Goal: Task Accomplishment & Management: Use online tool/utility

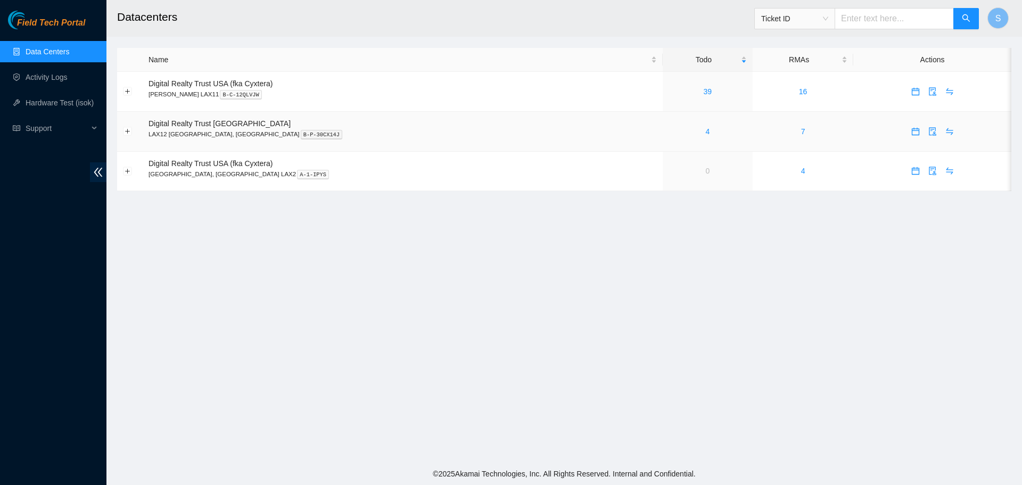
click at [668, 133] on div "4" at bounding box center [707, 132] width 78 height 12
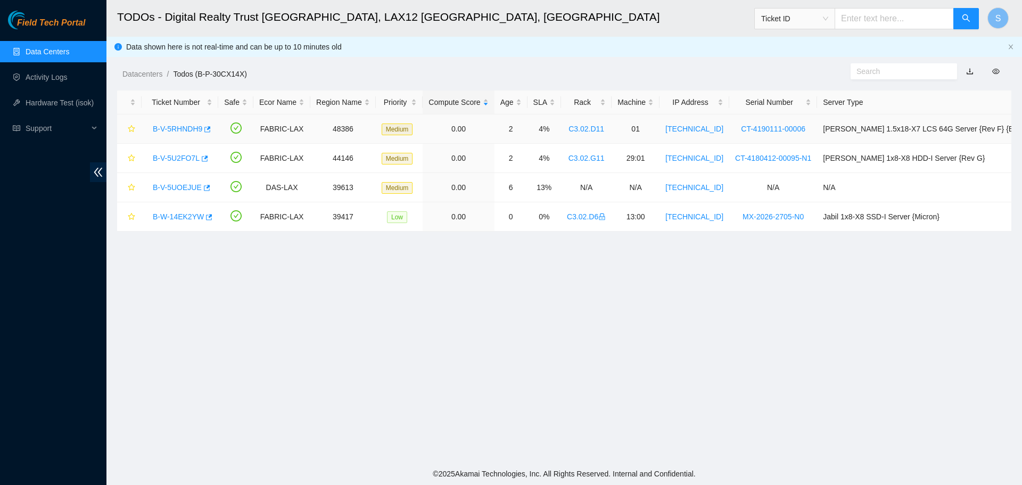
click at [626, 133] on main "TODOs - Digital Realty Trust USA, LAX12 El Segundo, CA Ticket ID S Data shown h…" at bounding box center [563, 231] width 915 height 462
click at [186, 130] on link "B-V-5RHNDH9" at bounding box center [177, 129] width 49 height 9
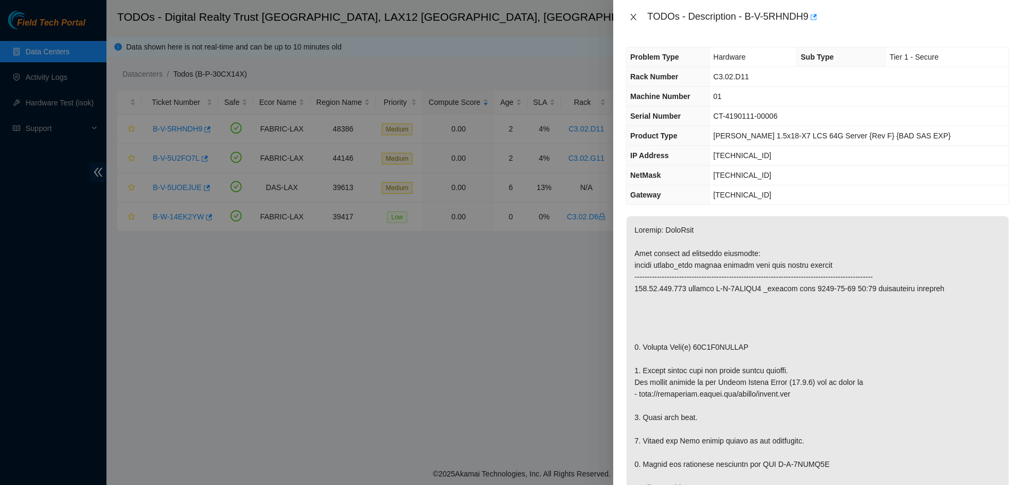
click at [635, 19] on icon "close" at bounding box center [633, 17] width 6 height 6
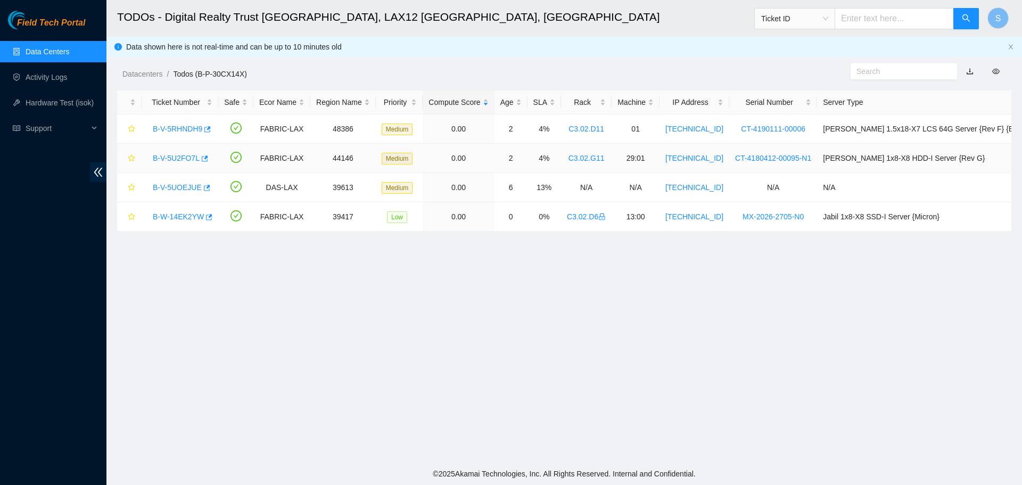
click at [178, 156] on link "B-V-5U2FO7L" at bounding box center [176, 158] width 47 height 9
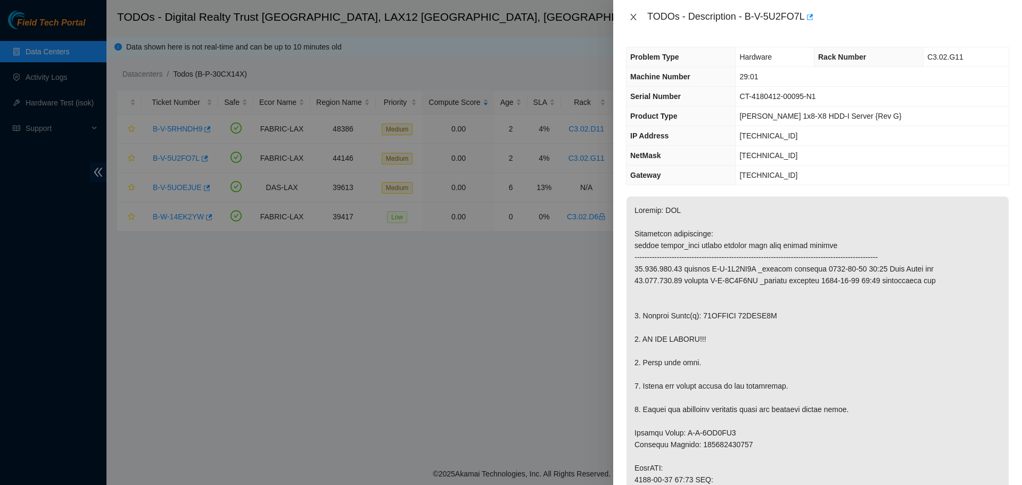
click at [637, 15] on icon "close" at bounding box center [633, 17] width 9 height 9
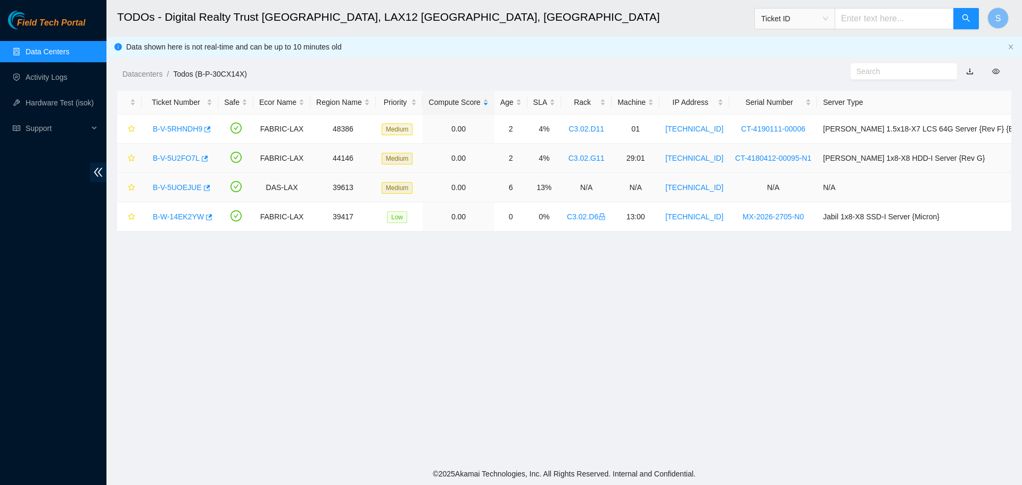
click at [176, 180] on div "B-V-5UOEJUE" at bounding box center [179, 187] width 65 height 17
click at [180, 186] on link "B-V-5UOEJUE" at bounding box center [177, 187] width 49 height 9
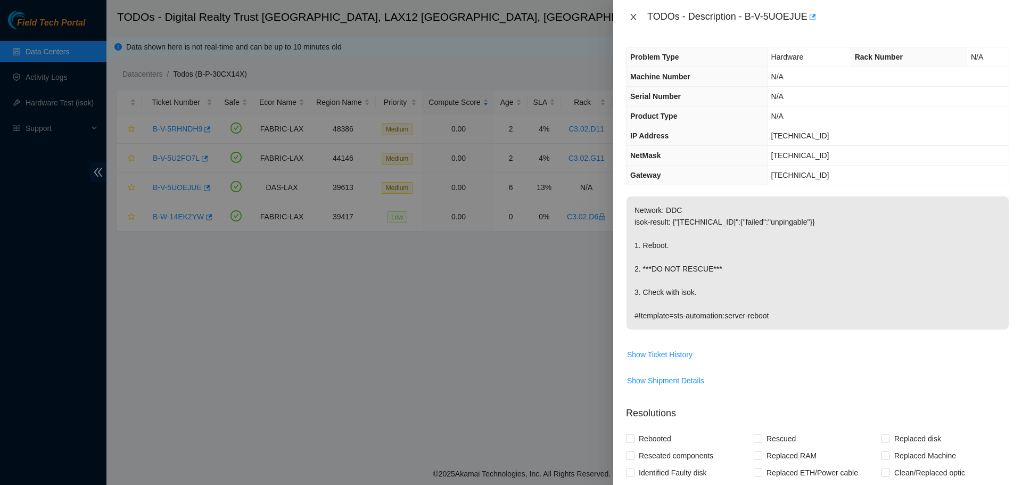
click at [631, 20] on icon "close" at bounding box center [633, 17] width 9 height 9
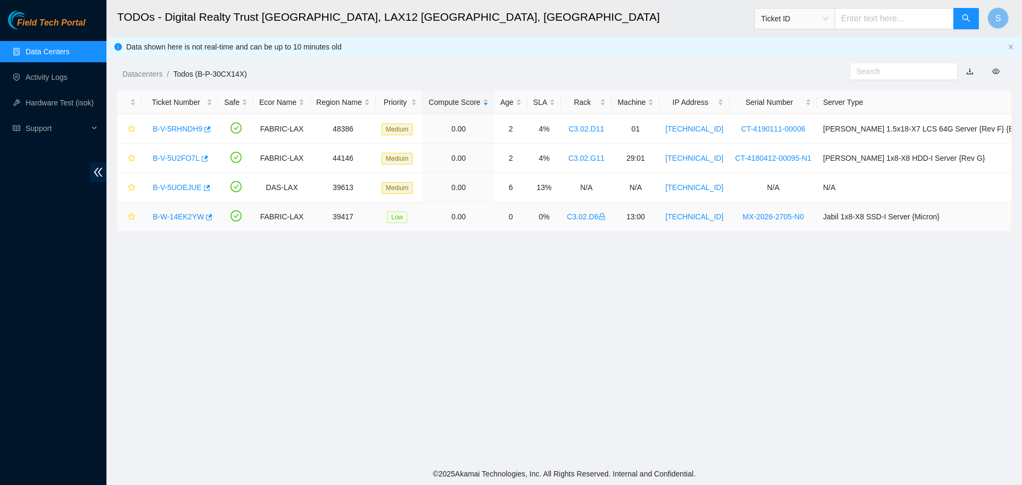
click at [187, 213] on link "B-W-14EK2YW" at bounding box center [178, 216] width 51 height 9
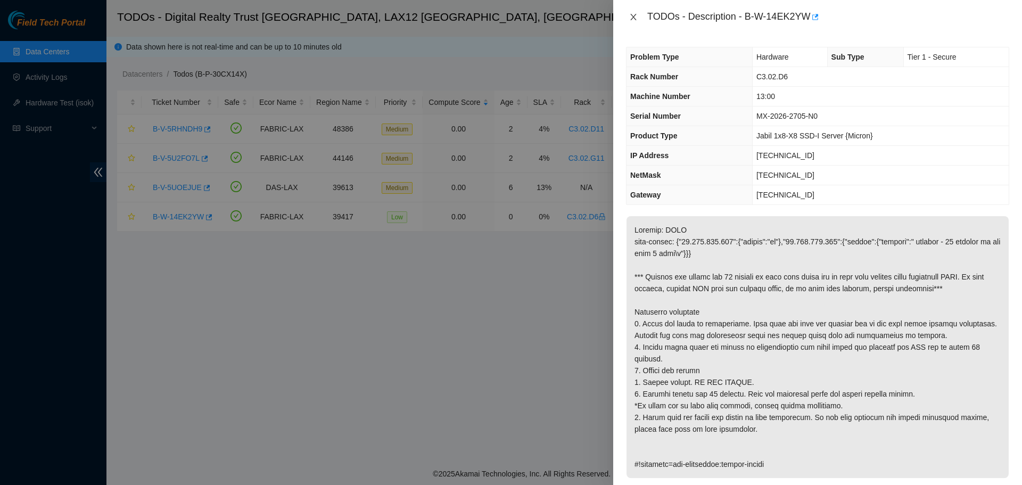
click at [634, 20] on icon "close" at bounding box center [633, 17] width 9 height 9
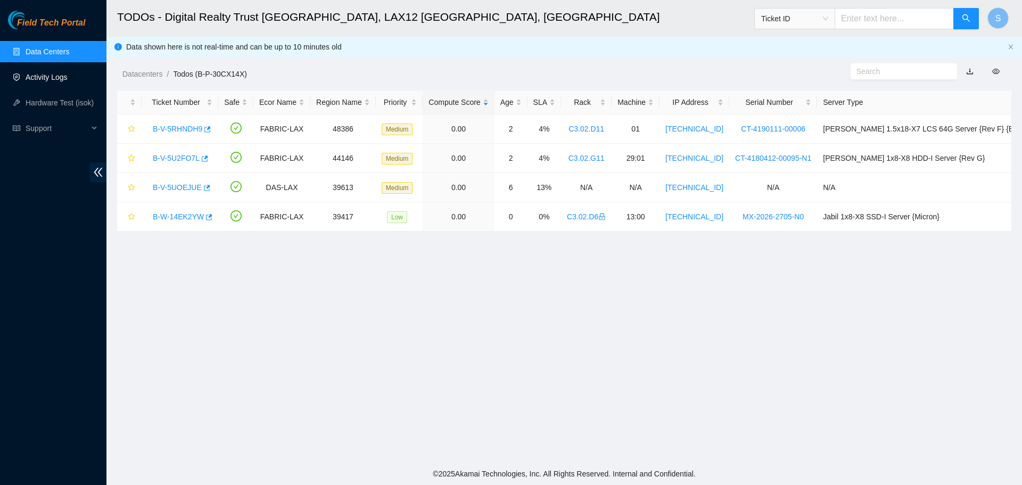
click at [68, 81] on link "Activity Logs" at bounding box center [47, 77] width 42 height 9
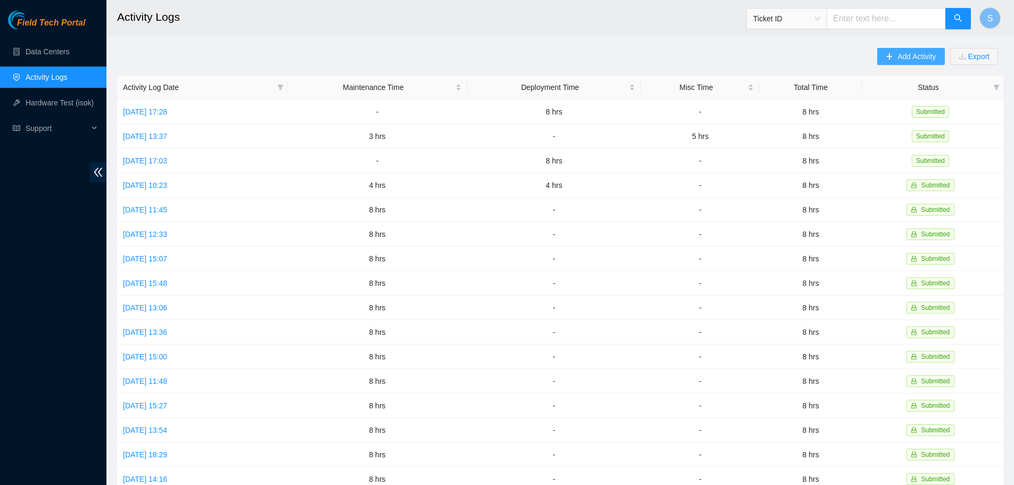
click at [903, 54] on span "Add Activity" at bounding box center [916, 57] width 38 height 12
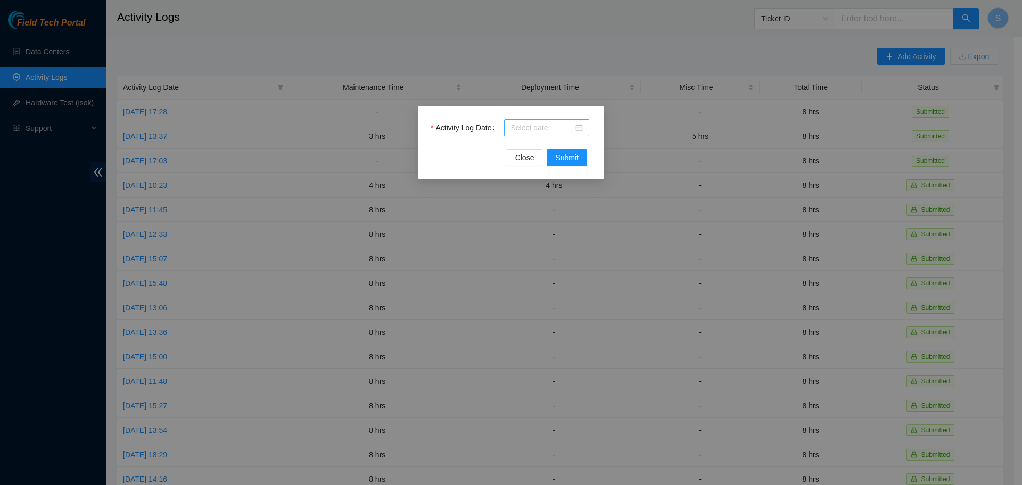
click at [555, 124] on input "Activity Log Date" at bounding box center [541, 128] width 63 height 12
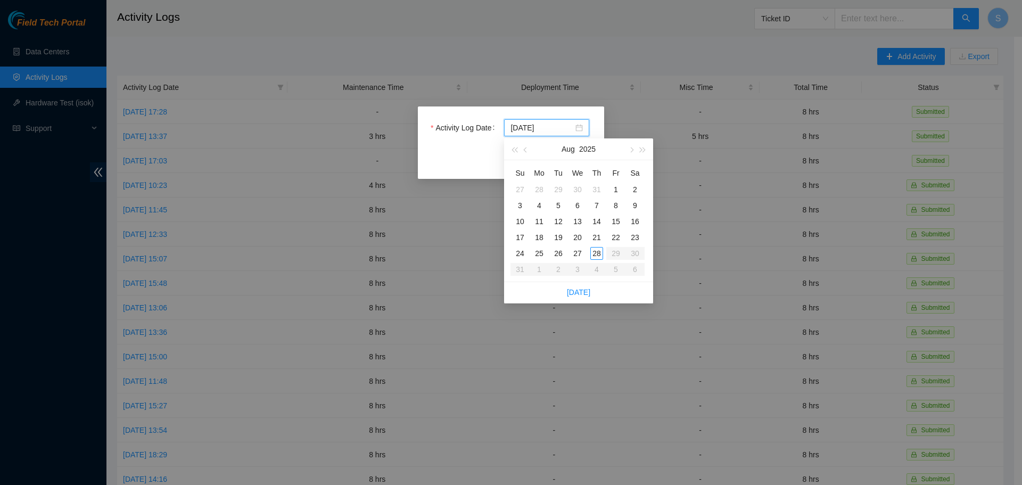
type input "2025-08-22"
type input "2025-08-27"
click at [580, 255] on div "27" at bounding box center [577, 253] width 13 height 13
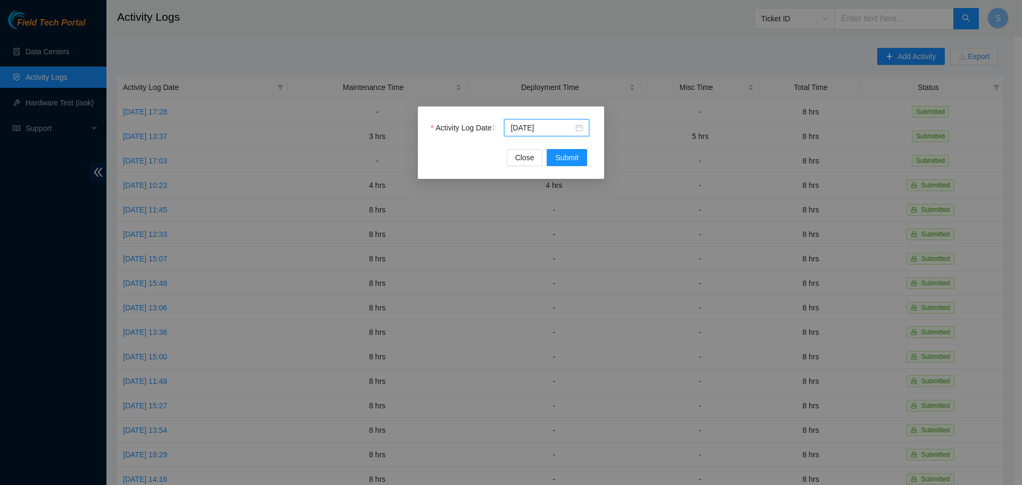
click at [562, 145] on div "Activity Log Date 2025-08-27" at bounding box center [510, 134] width 161 height 30
click at [570, 161] on span "Submit" at bounding box center [566, 158] width 23 height 12
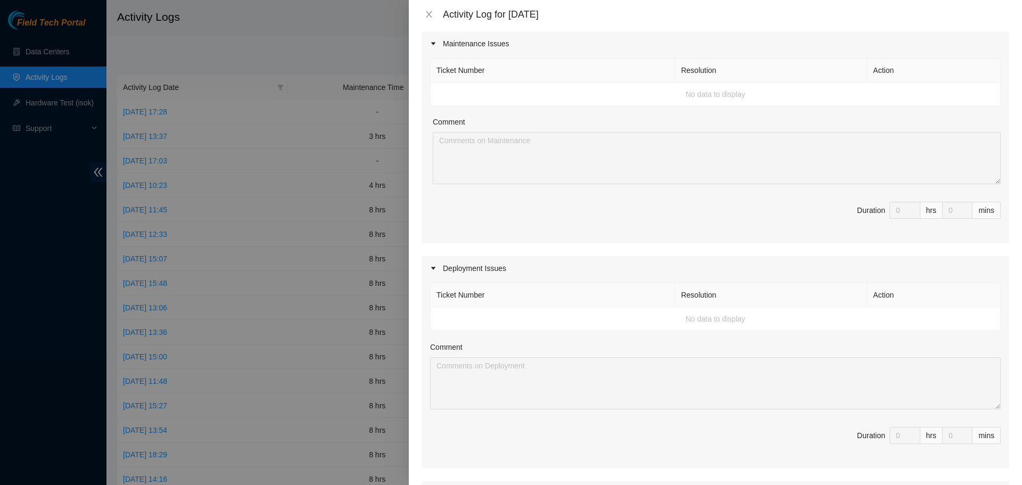
scroll to position [160, 0]
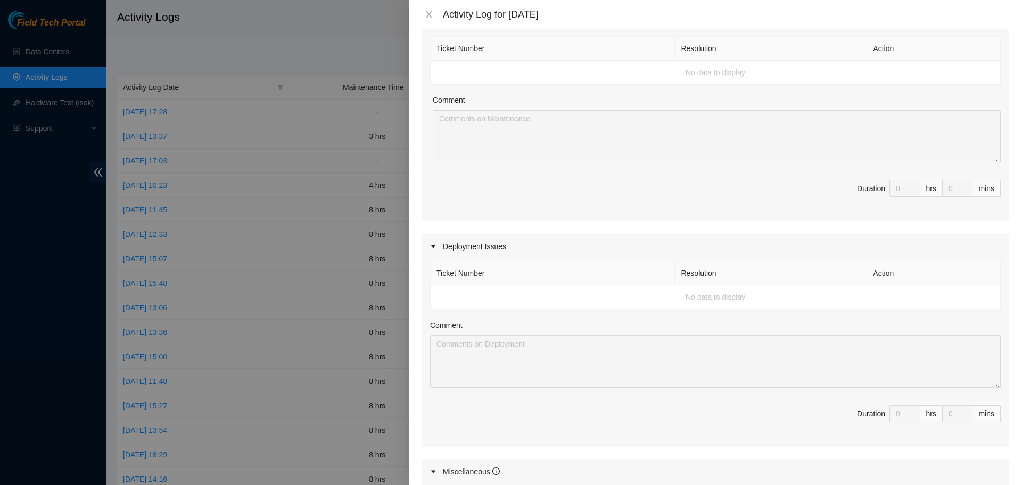
click at [432, 245] on icon "caret-right" at bounding box center [433, 246] width 6 height 6
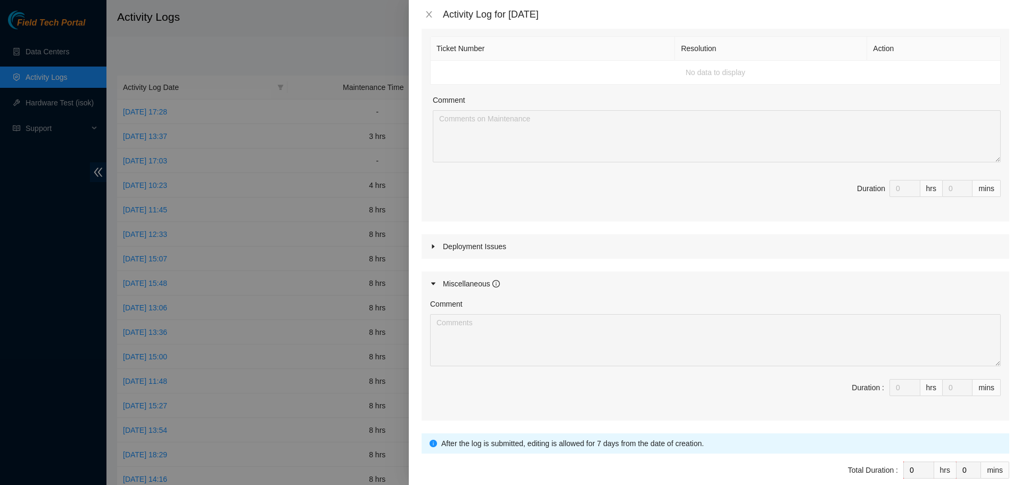
click at [435, 246] on icon "caret-right" at bounding box center [433, 246] width 6 height 6
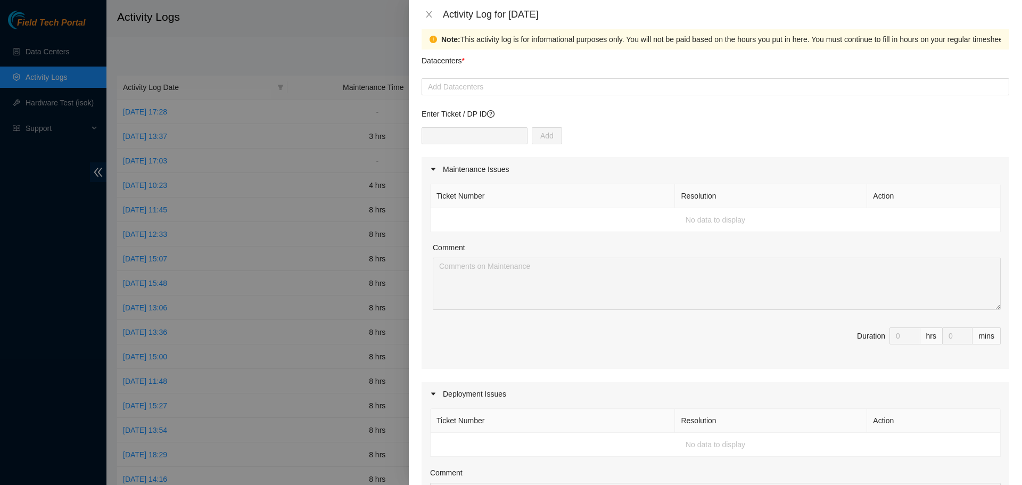
scroll to position [0, 0]
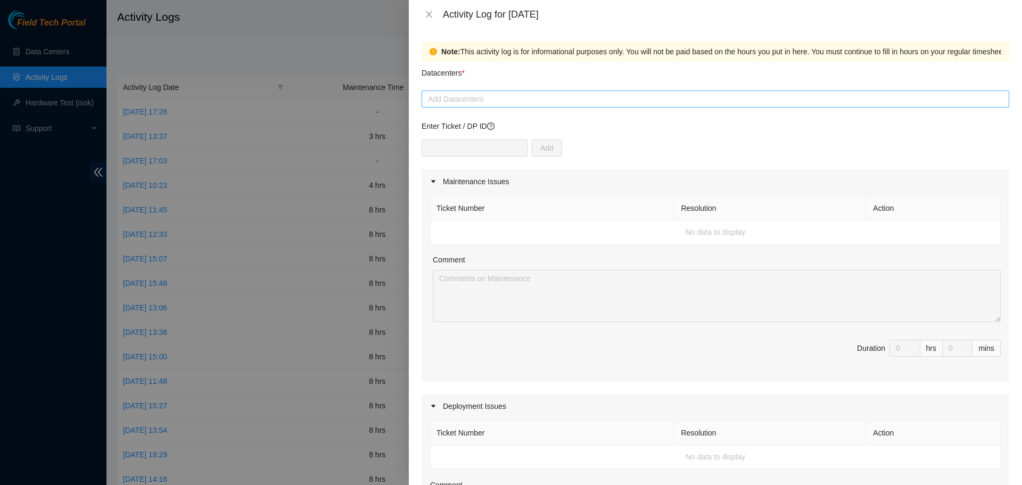
click at [563, 97] on div at bounding box center [715, 99] width 582 height 13
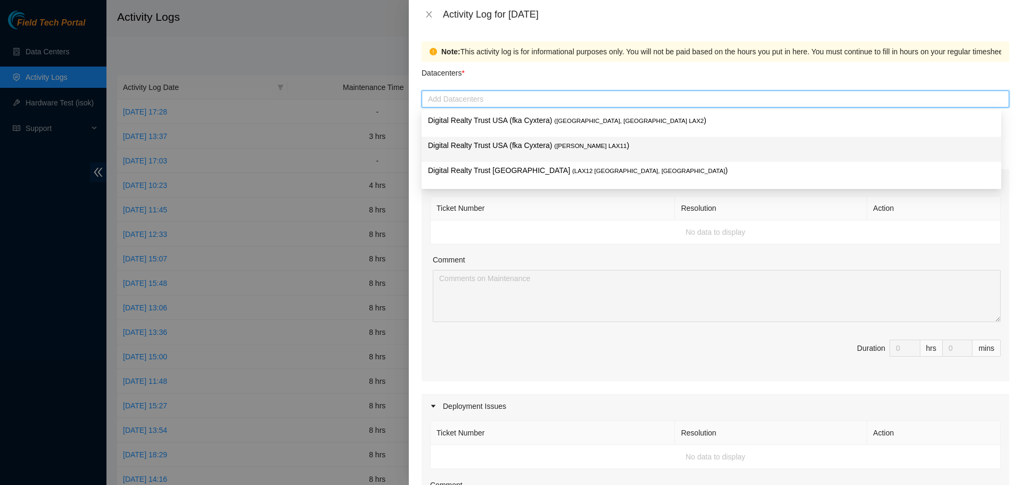
click at [561, 150] on p "Digital Realty Trust USA (fka Cyxtera) ( NASH LAX11 )" at bounding box center [711, 145] width 567 height 12
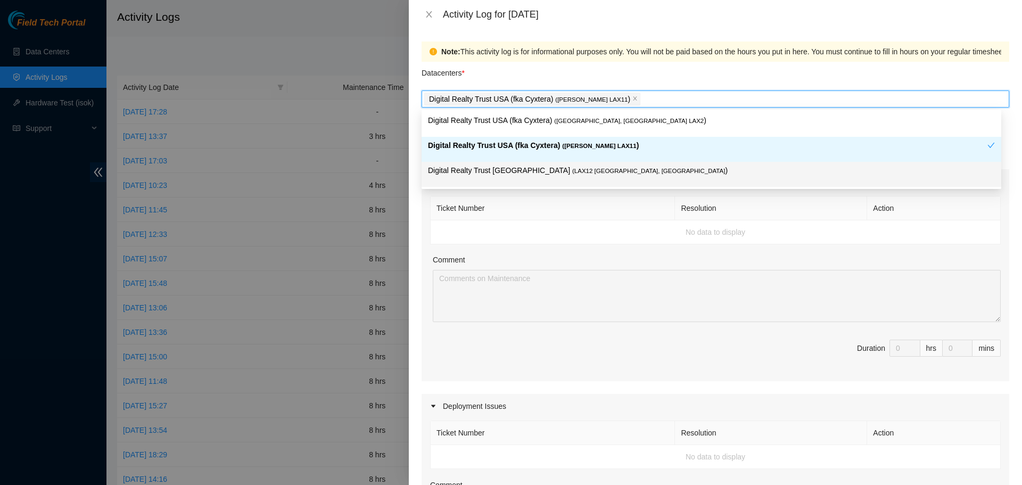
click at [595, 201] on th "Ticket Number" at bounding box center [552, 208] width 244 height 24
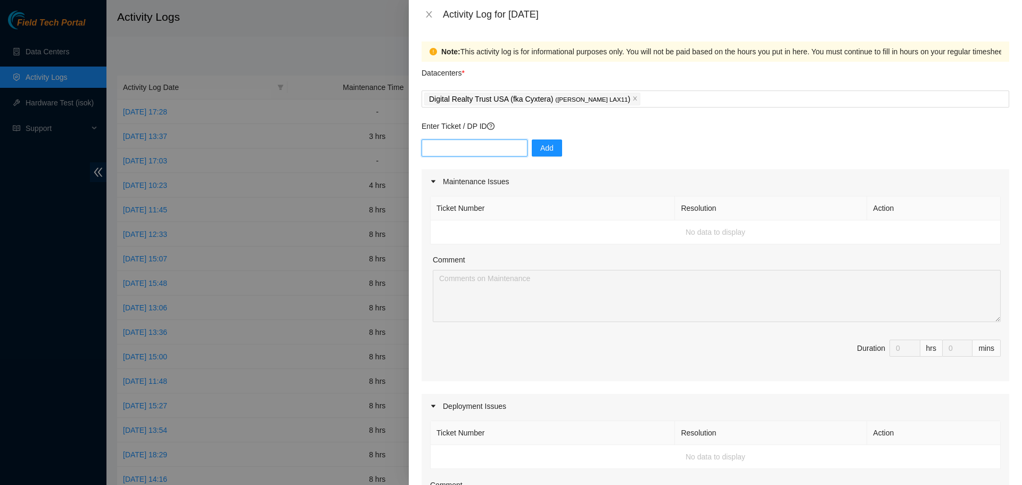
click at [493, 148] on input "text" at bounding box center [474, 147] width 106 height 17
paste input "DP80842"
type input "DP80842"
click at [544, 152] on span "Add" at bounding box center [546, 148] width 13 height 12
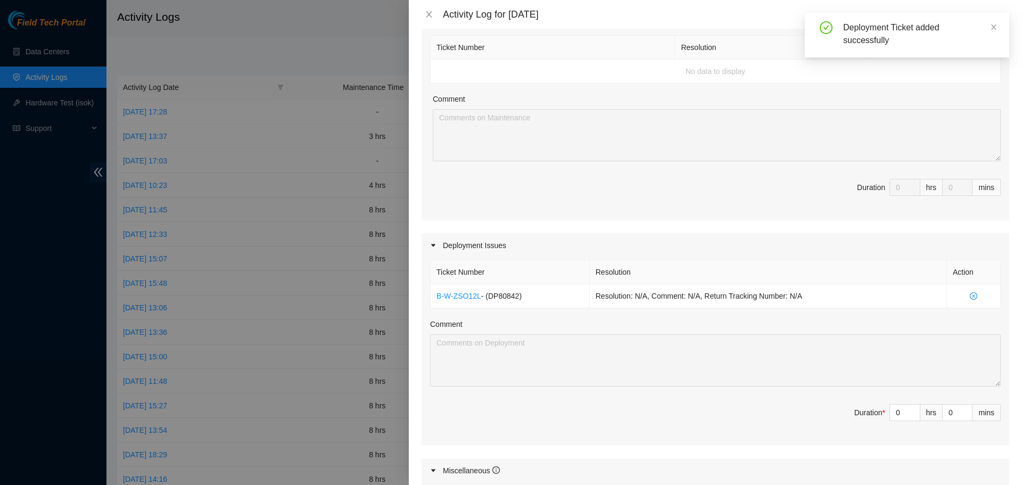
scroll to position [213, 0]
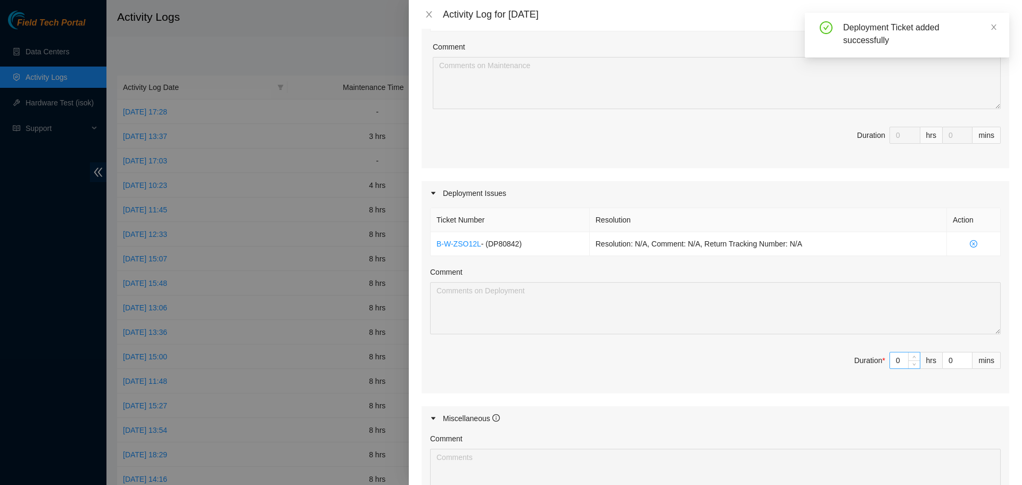
click at [892, 360] on input "0" at bounding box center [905, 360] width 30 height 16
type input "8"
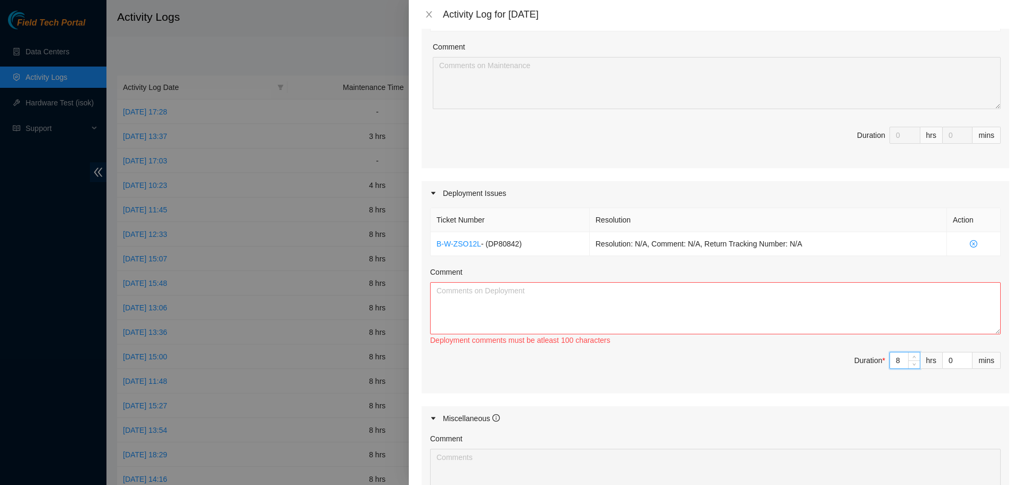
type input "8"
click at [804, 314] on textarea "Comment" at bounding box center [715, 308] width 570 height 52
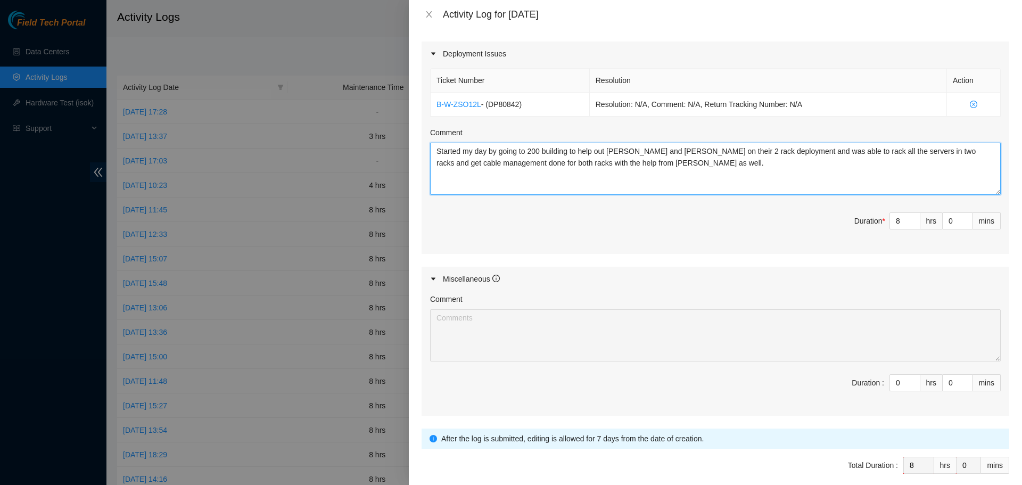
scroll to position [400, 0]
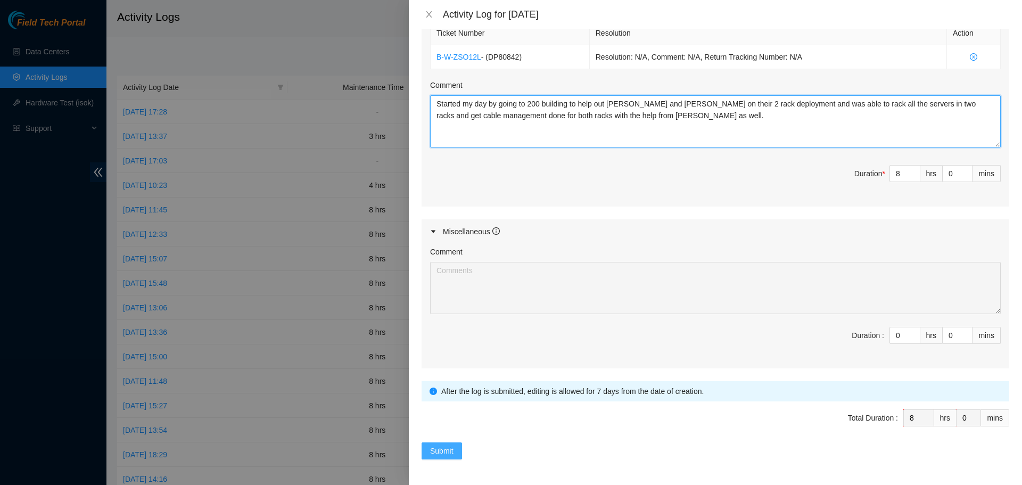
type textarea "Started my day by going to 200 building to help out Darrell and Kassem on their…"
click at [437, 450] on span "Submit" at bounding box center [441, 451] width 23 height 12
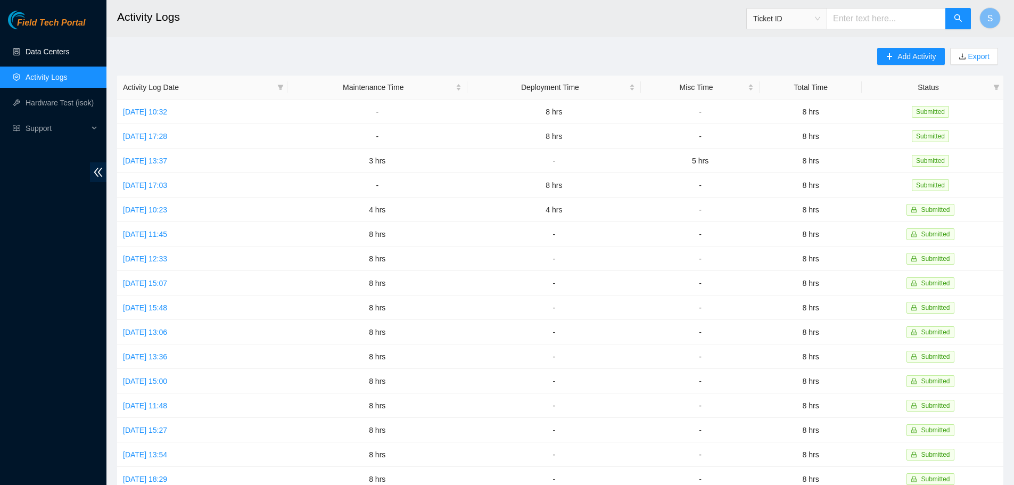
click at [58, 52] on link "Data Centers" at bounding box center [48, 51] width 44 height 9
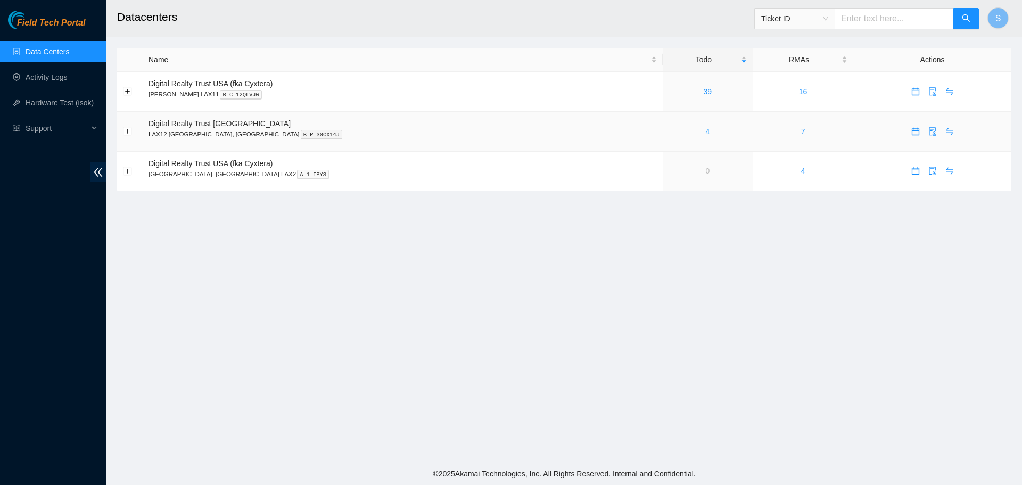
click at [705, 131] on link "4" at bounding box center [707, 131] width 4 height 9
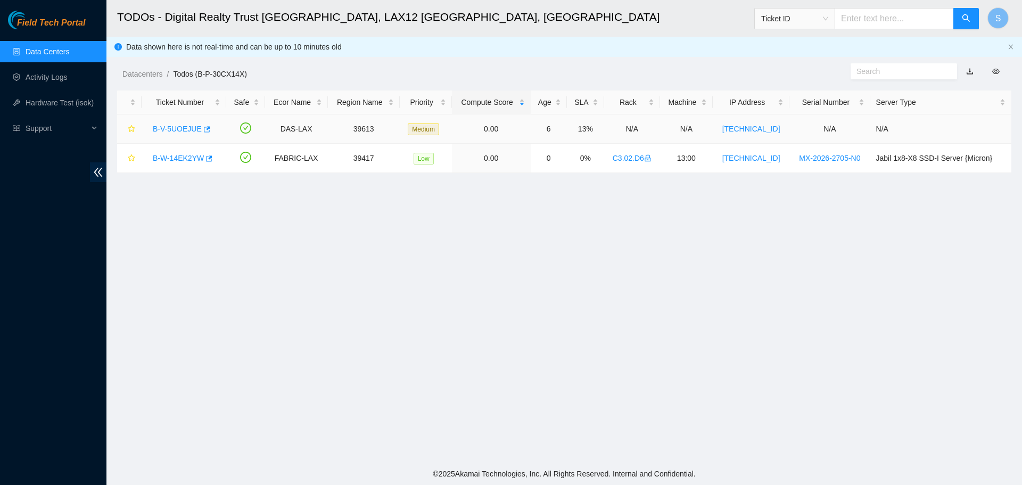
click at [162, 125] on link "B-V-5UOEJUE" at bounding box center [177, 129] width 49 height 9
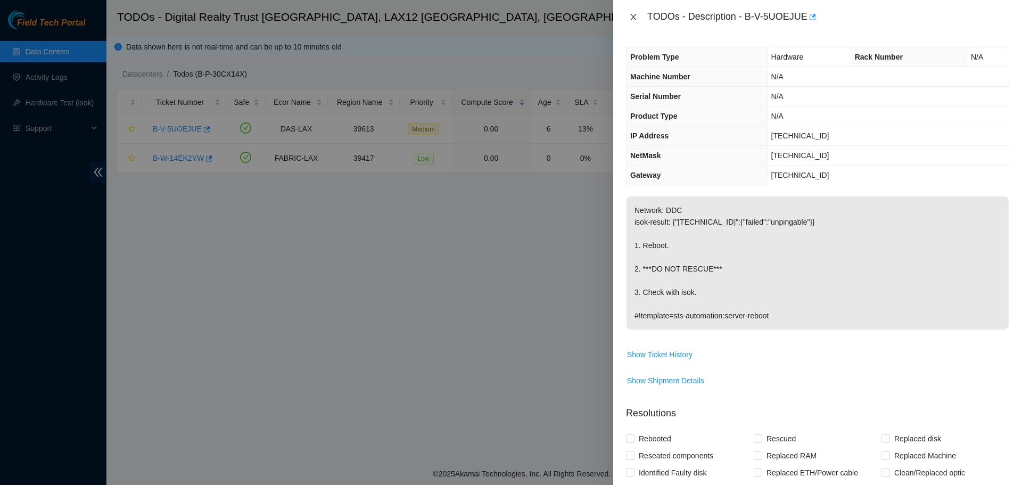
click at [638, 16] on button "Close" at bounding box center [633, 17] width 15 height 10
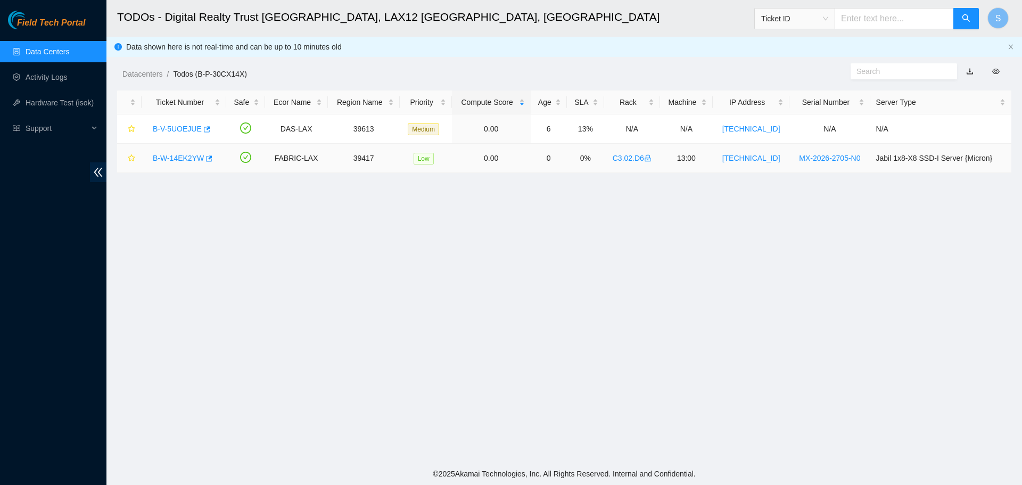
click at [160, 158] on link "B-W-14EK2YW" at bounding box center [178, 158] width 51 height 9
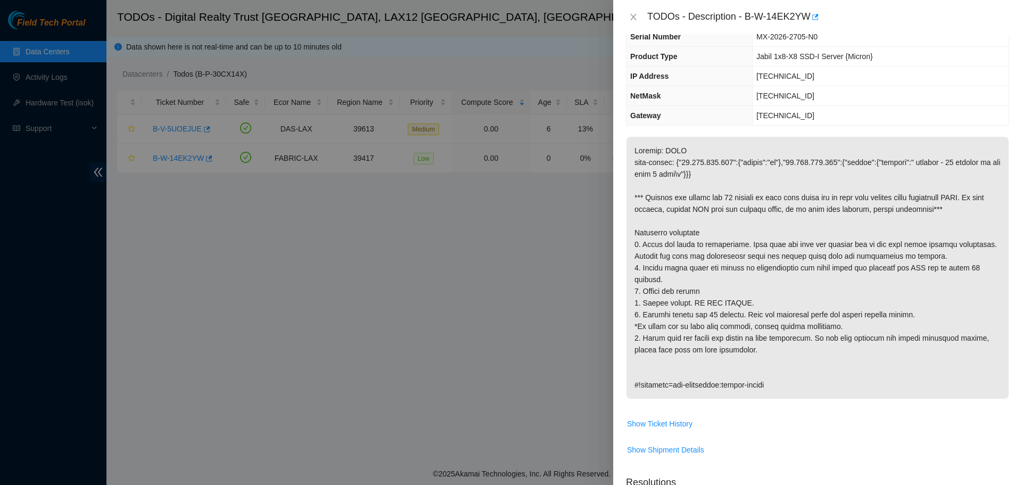
scroll to position [106, 0]
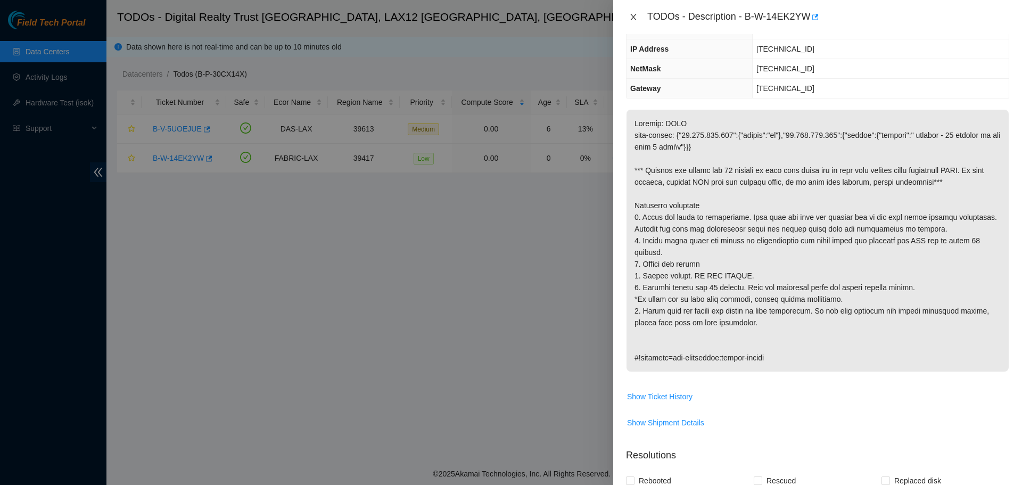
click at [636, 17] on icon "close" at bounding box center [633, 17] width 9 height 9
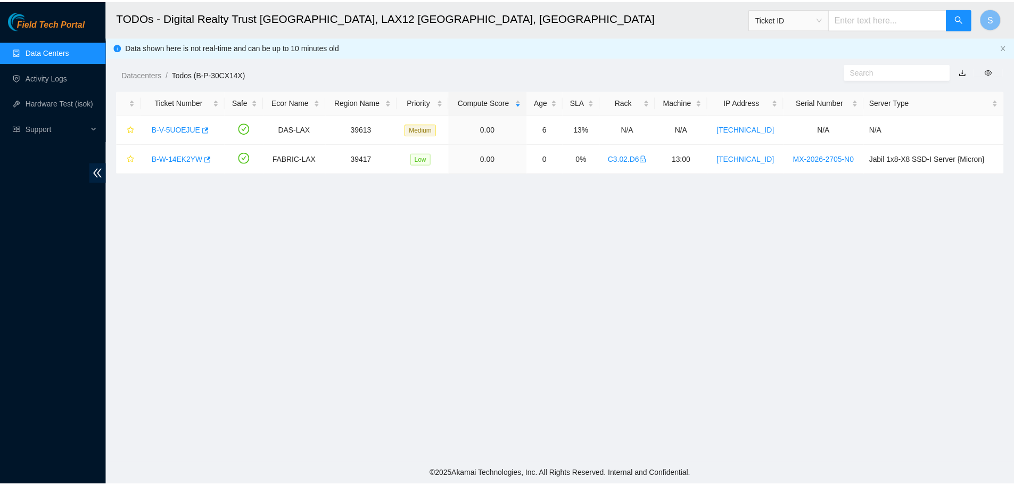
scroll to position [142, 0]
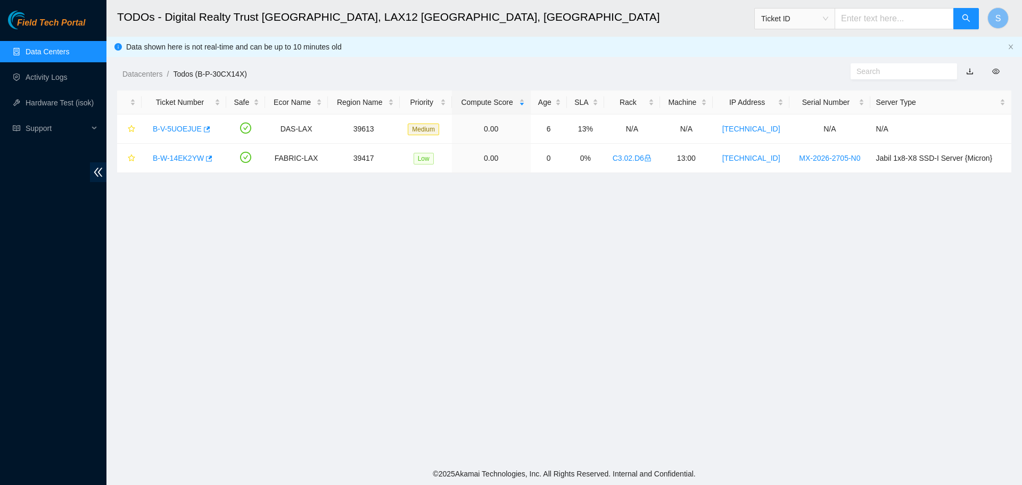
click at [52, 47] on link "Data Centers" at bounding box center [48, 51] width 44 height 9
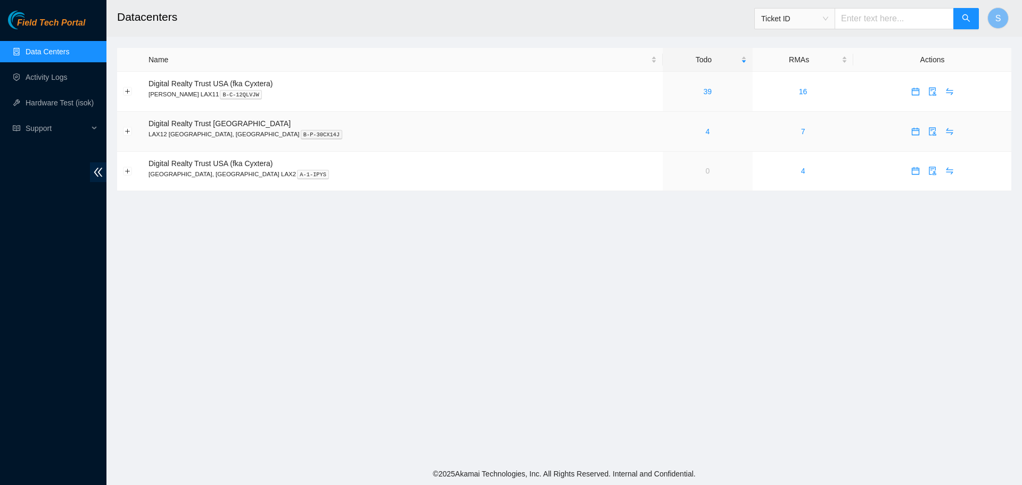
click at [911, 131] on icon "calendar" at bounding box center [915, 131] width 9 height 9
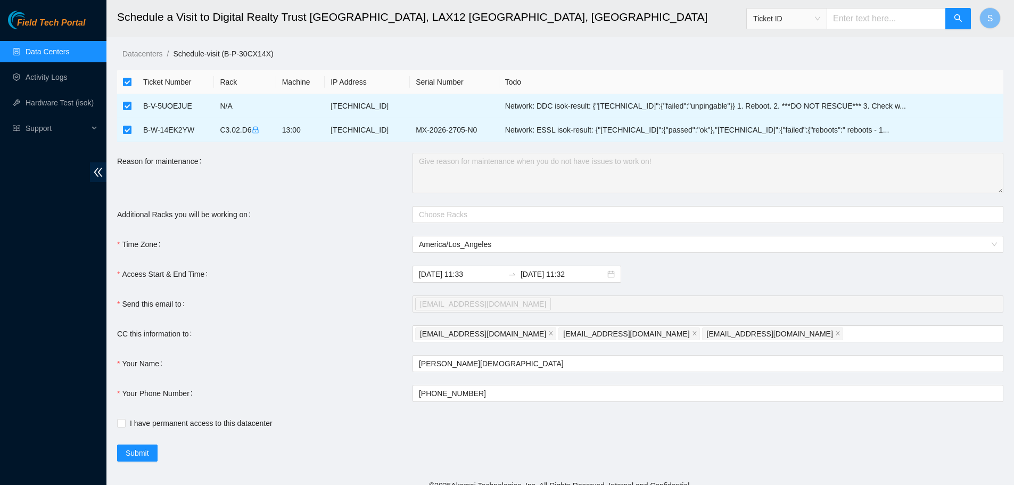
click at [126, 79] on input "checkbox" at bounding box center [127, 82] width 9 height 9
checkbox input "false"
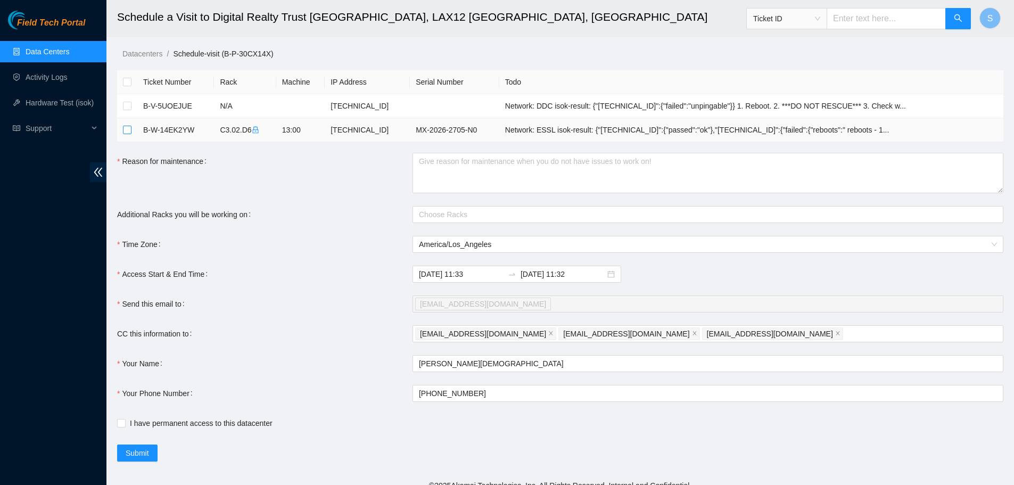
click at [126, 131] on input "checkbox" at bounding box center [127, 130] width 9 height 9
checkbox input "true"
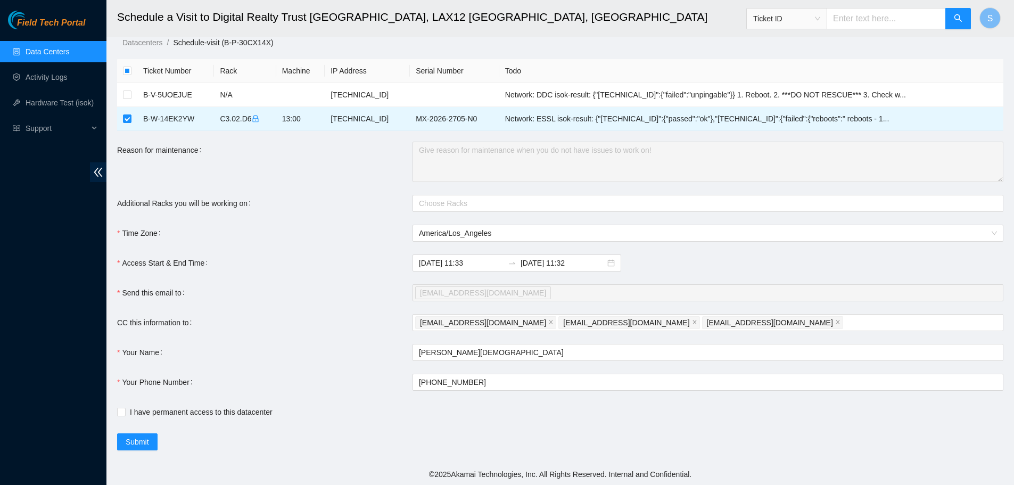
scroll to position [12, 0]
click at [120, 414] on input "I have permanent access to this datacenter" at bounding box center [120, 410] width 7 height 7
checkbox input "true"
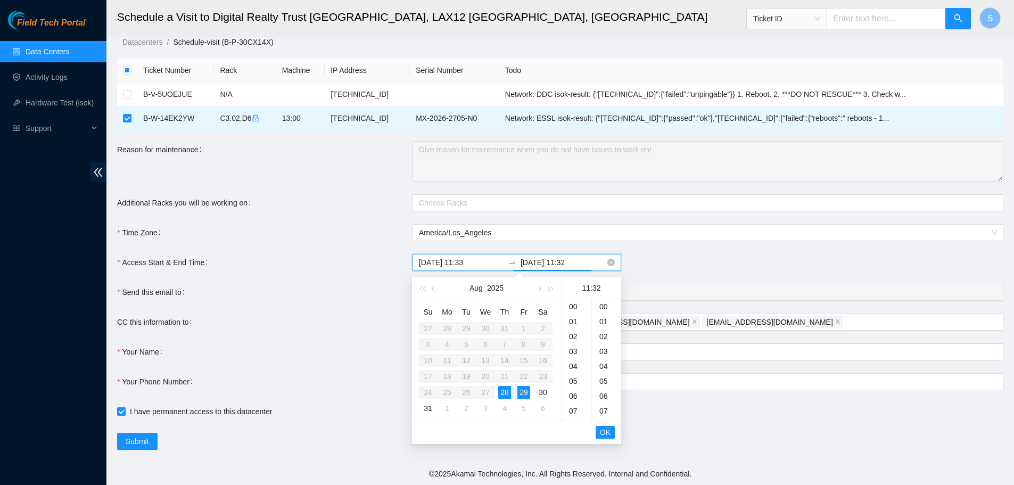
click at [554, 259] on input "2025-08-29 11:32" at bounding box center [562, 262] width 85 height 12
click at [504, 390] on div "28" at bounding box center [504, 392] width 13 height 13
click at [574, 377] on div "16" at bounding box center [576, 381] width 30 height 15
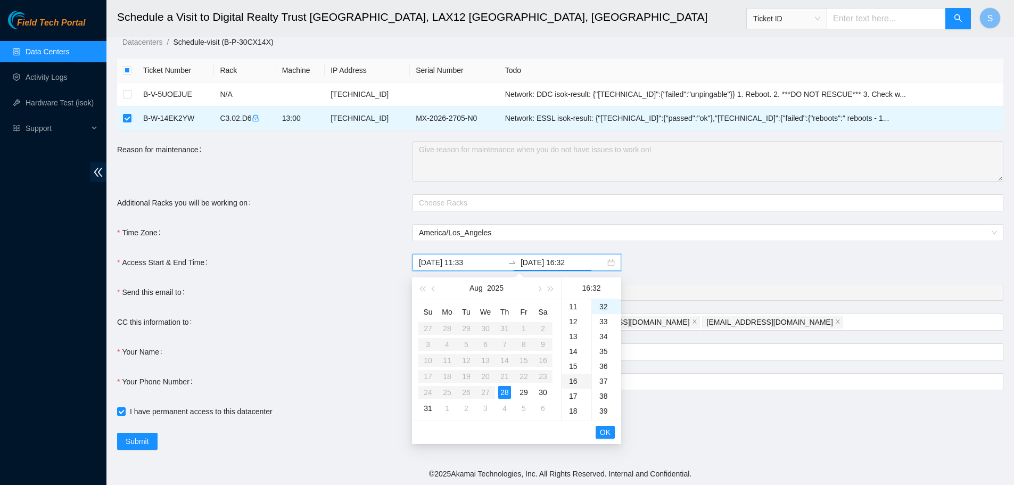
scroll to position [238, 0]
click at [606, 334] on div "30" at bounding box center [606, 329] width 29 height 15
type input "2025-08-28 16:30"
click at [605, 433] on span "OK" at bounding box center [605, 432] width 11 height 12
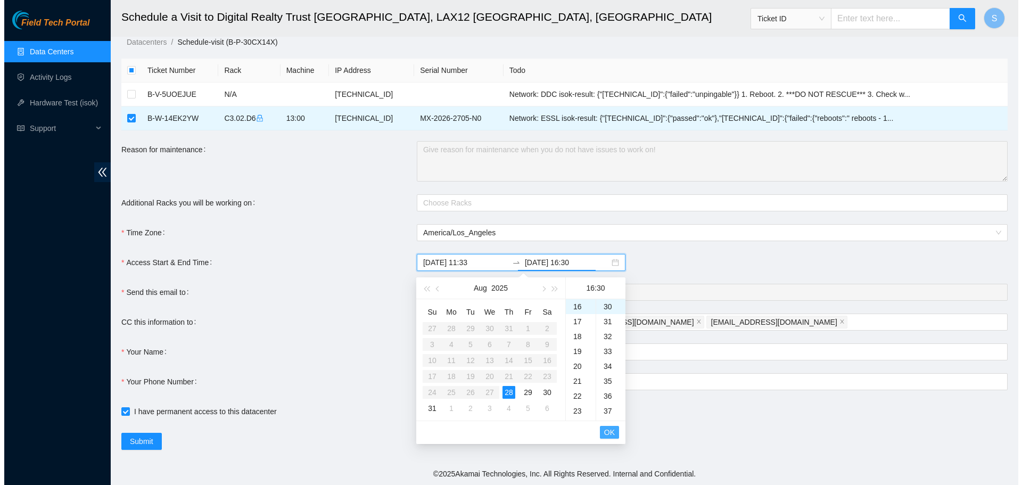
scroll to position [492, 0]
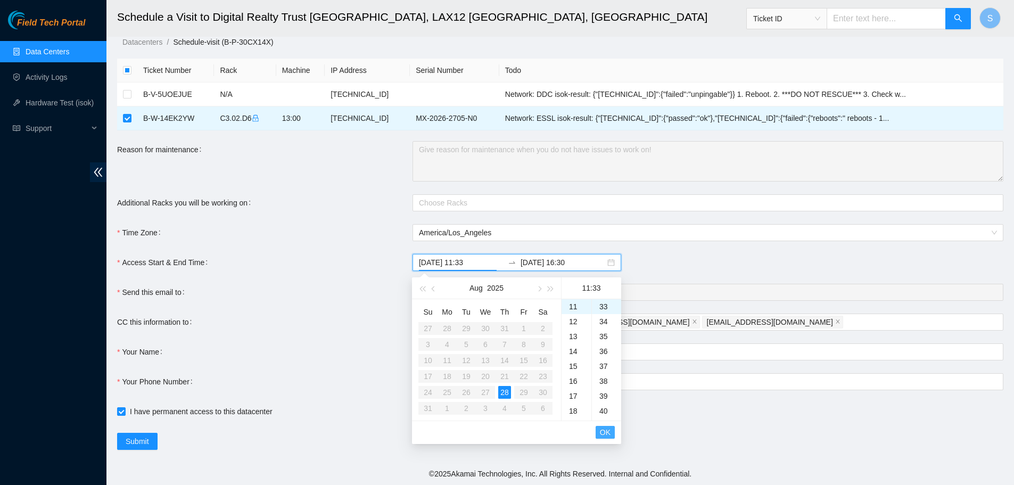
click at [605, 433] on span "OK" at bounding box center [605, 432] width 11 height 12
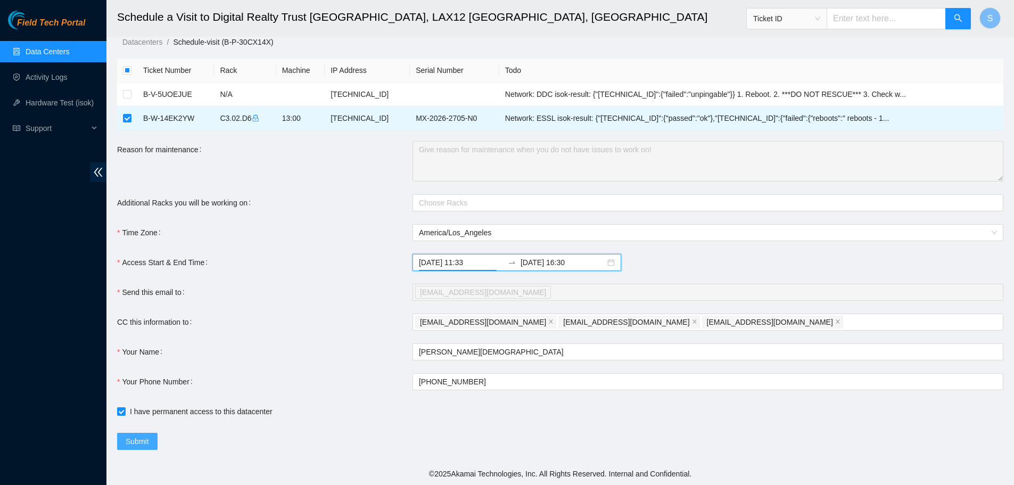
click at [153, 434] on button "Submit" at bounding box center [137, 441] width 40 height 17
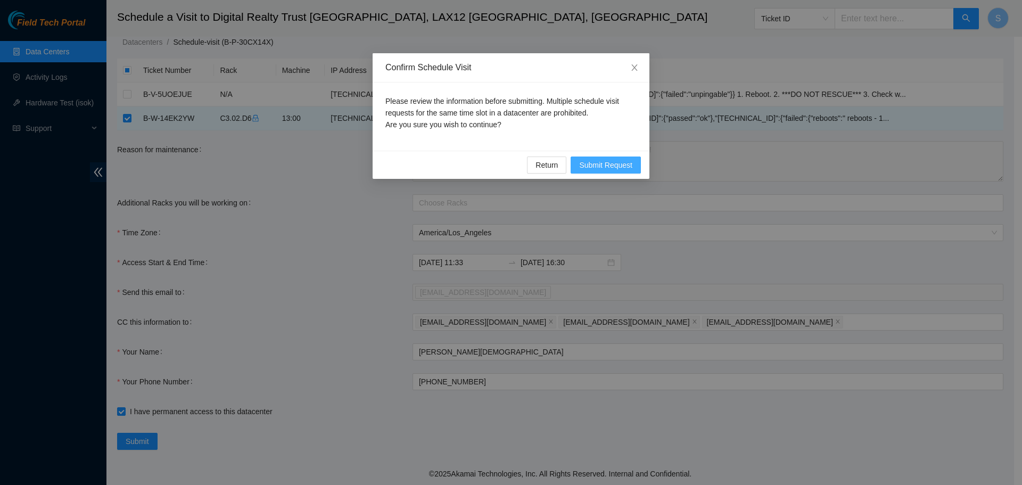
click at [618, 161] on span "Submit Request" at bounding box center [605, 165] width 53 height 12
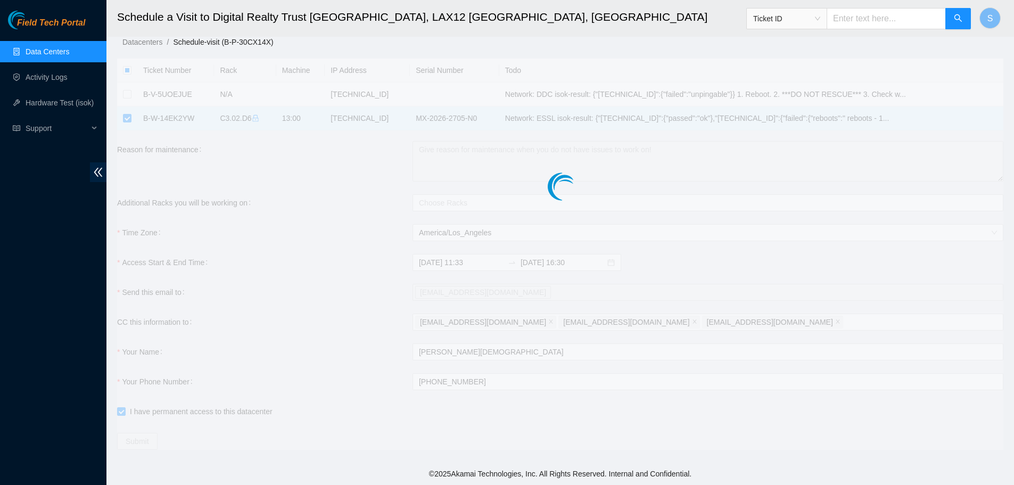
type input "2025-08-28 11:34"
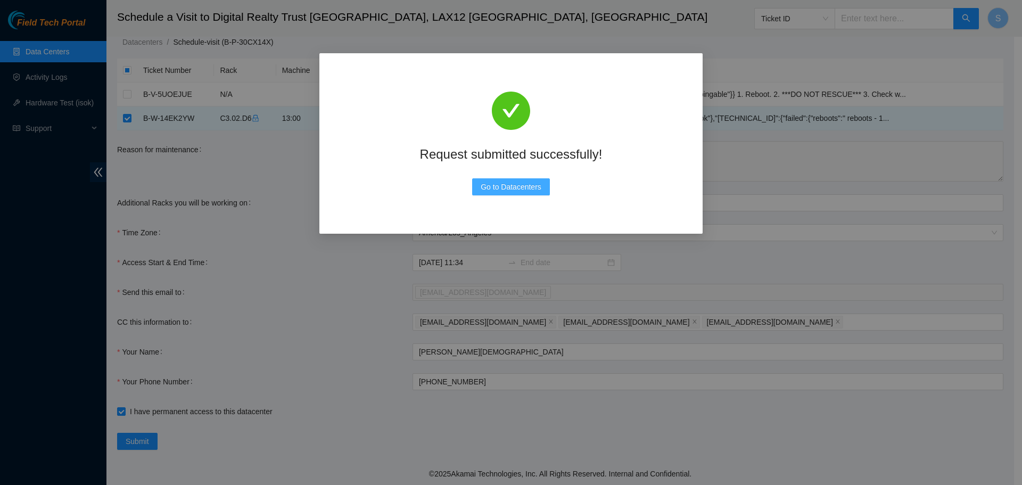
click at [533, 184] on span "Go to Datacenters" at bounding box center [511, 187] width 61 height 12
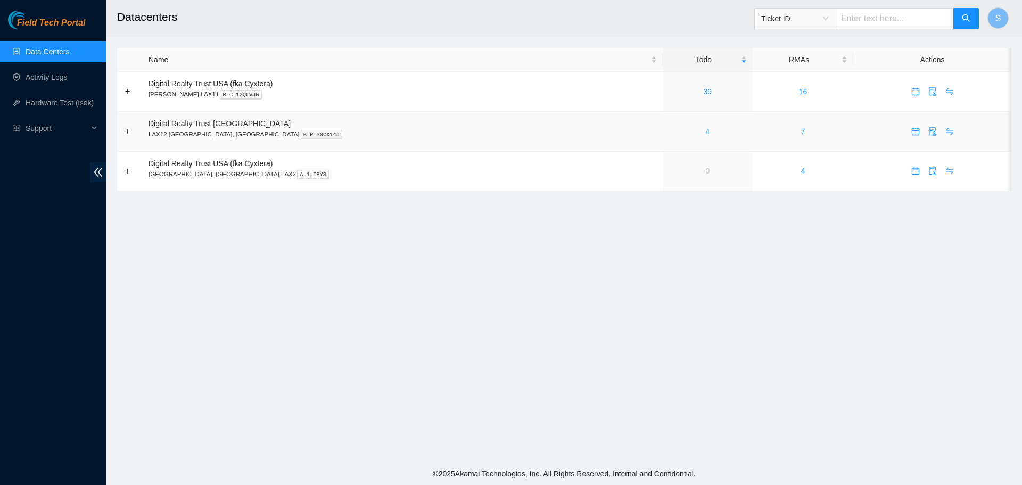
click at [705, 131] on link "4" at bounding box center [707, 131] width 4 height 9
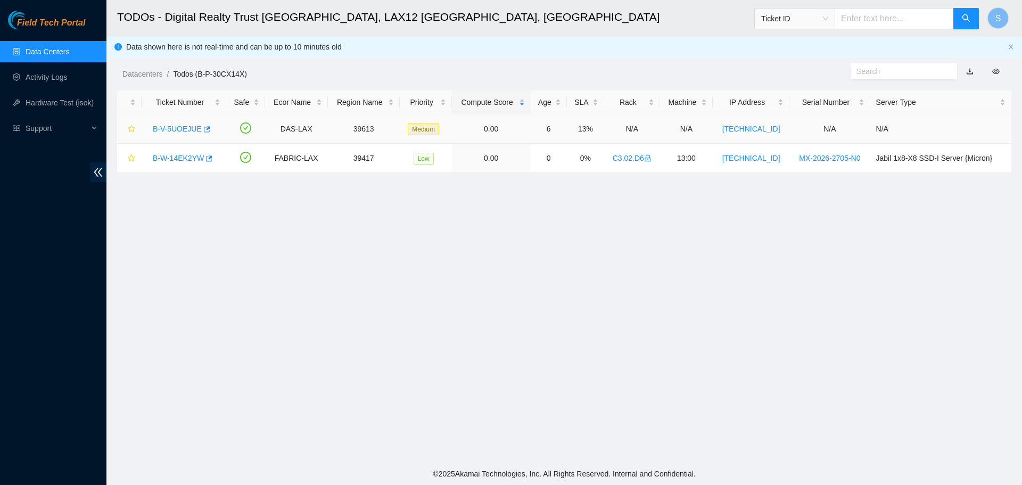
click at [169, 129] on link "B-V-5UOEJUE" at bounding box center [177, 129] width 49 height 9
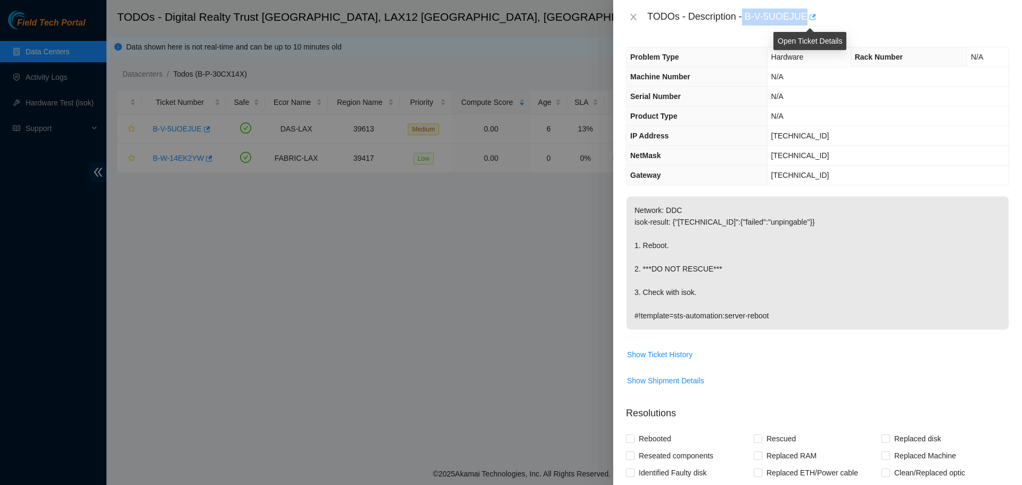
drag, startPoint x: 744, startPoint y: 13, endPoint x: 810, endPoint y: 16, distance: 66.0
click at [810, 16] on div "TODOs - Description - B-V-5UOEJUE" at bounding box center [828, 17] width 362 height 17
click at [797, 308] on p "Network: DDC isok-result: {"[TECHNICAL_ID]":{"failed":"unpingable"}} 1. Reboot.…" at bounding box center [817, 262] width 382 height 133
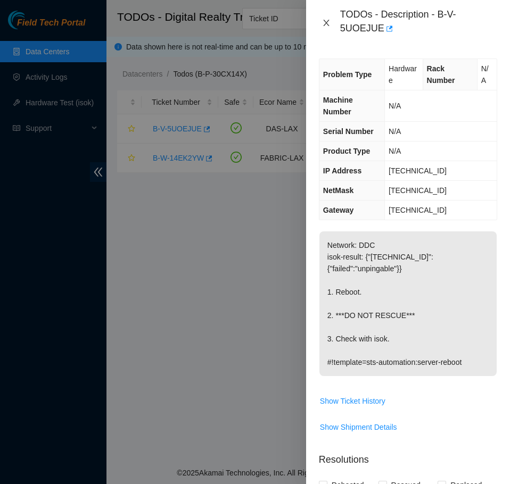
click at [325, 21] on icon "close" at bounding box center [326, 23] width 6 height 6
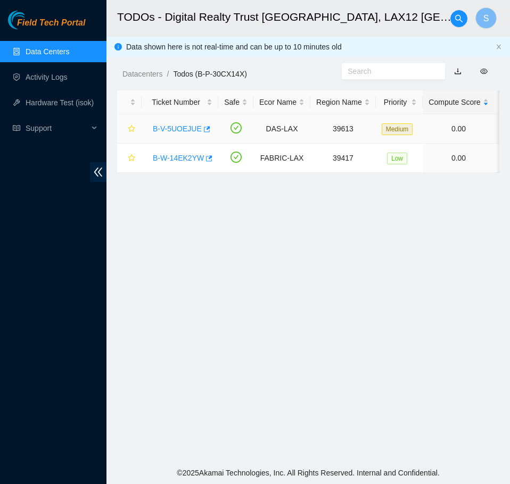
click at [172, 131] on link "B-V-5UOEJUE" at bounding box center [177, 129] width 49 height 9
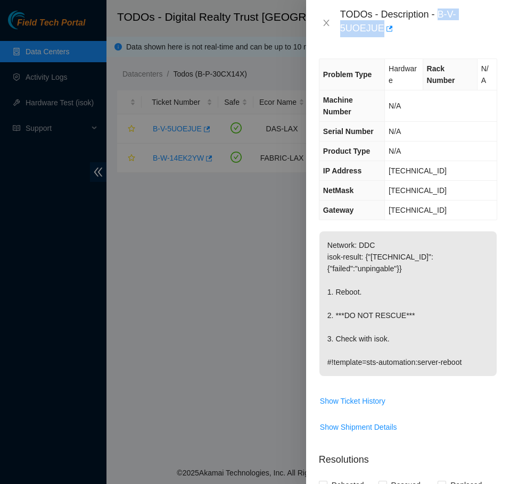
drag, startPoint x: 440, startPoint y: 15, endPoint x: 393, endPoint y: 36, distance: 51.9
click at [393, 36] on div "TODOs - Description - B-V-5UOEJUE" at bounding box center [418, 23] width 157 height 29
copy div "B-V-5UOEJUE"
click at [322, 20] on icon "close" at bounding box center [326, 23] width 9 height 9
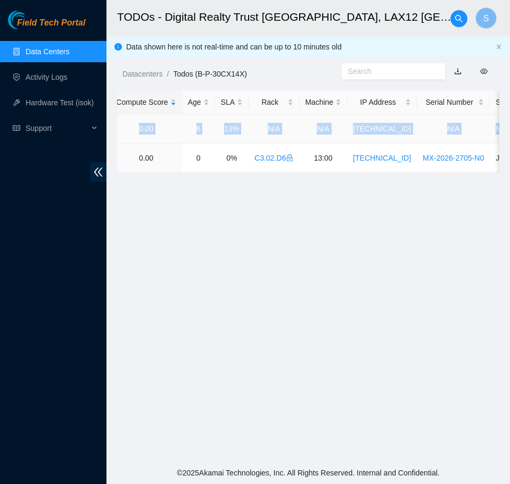
scroll to position [0, 414]
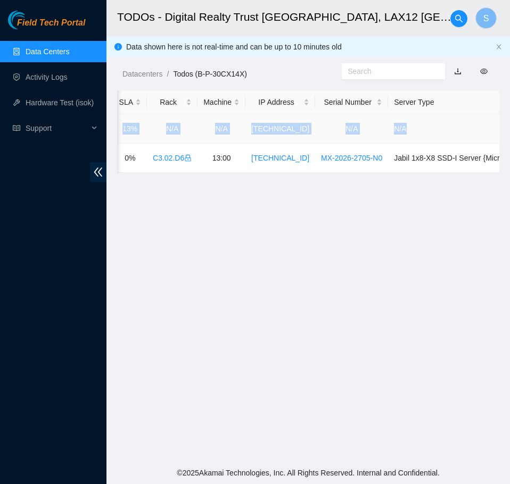
drag, startPoint x: 295, startPoint y: 128, endPoint x: 455, endPoint y: 131, distance: 159.7
click at [455, 131] on tr "B-V-5UOEJUE DAS-LAX 39613 Medium 0.00 6 13% N/A N/A [TECHNICAL_ID] N/A N/A" at bounding box center [109, 128] width 813 height 29
copy tr "DAS-LAX 39613 Medium 0.00 6 13% N/A N/A [TECHNICAL_ID] N/A N/A"
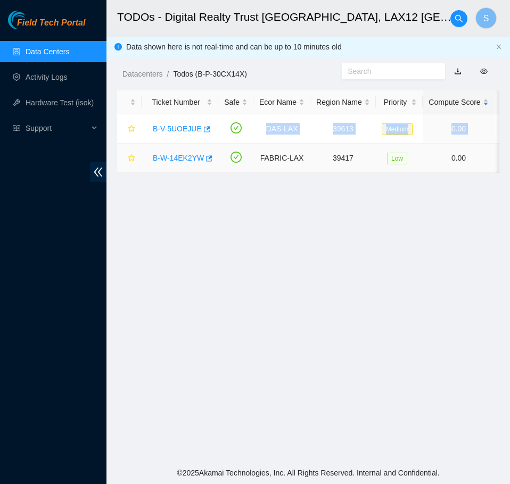
click at [168, 159] on link "B-W-14EK2YW" at bounding box center [178, 158] width 51 height 9
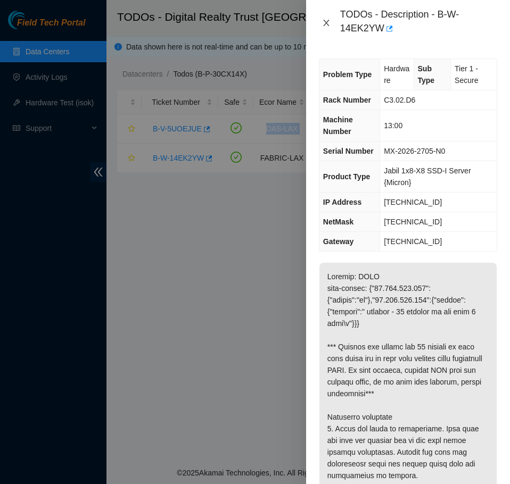
click at [327, 22] on icon "close" at bounding box center [326, 23] width 6 height 6
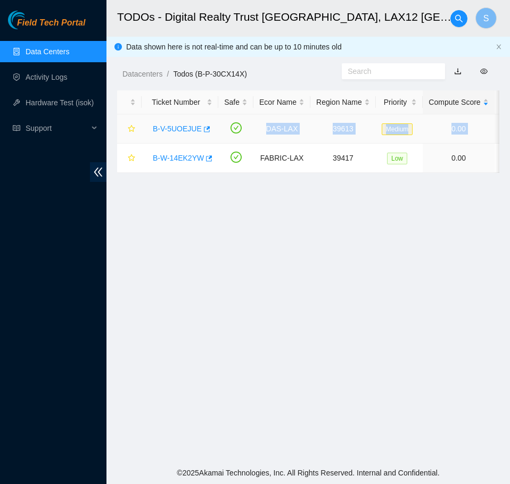
click at [175, 130] on link "B-V-5UOEJUE" at bounding box center [177, 129] width 49 height 9
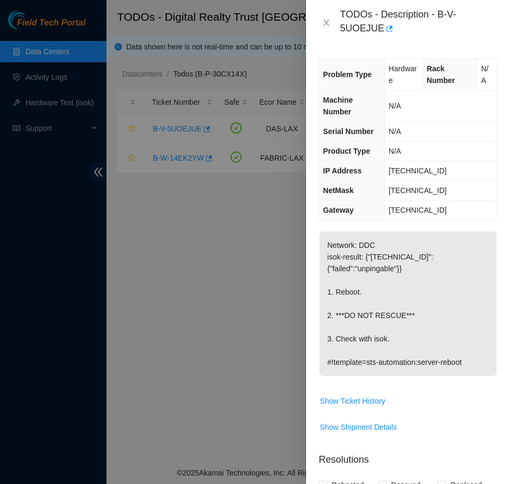
click at [435, 171] on td "[TECHNICAL_ID]" at bounding box center [441, 171] width 112 height 20
drag, startPoint x: 445, startPoint y: 170, endPoint x: 376, endPoint y: 168, distance: 69.2
click at [376, 168] on tr "IP Address [TECHNICAL_ID]" at bounding box center [407, 171] width 177 height 20
copy tr "[TECHNICAL_ID]"
click at [328, 21] on icon "close" at bounding box center [326, 23] width 6 height 6
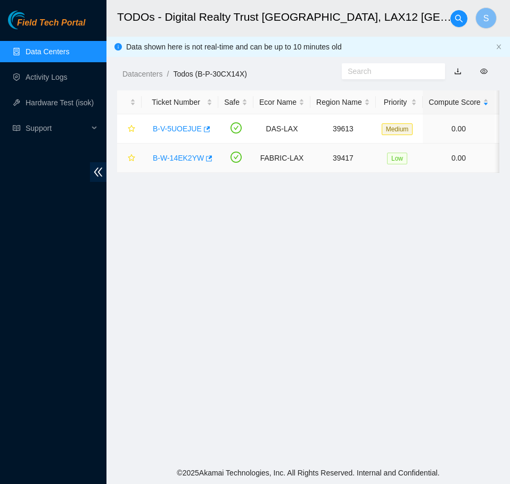
click at [173, 150] on div "B-W-14EK2YW" at bounding box center [179, 158] width 65 height 17
click at [177, 155] on link "B-W-14EK2YW" at bounding box center [178, 158] width 51 height 9
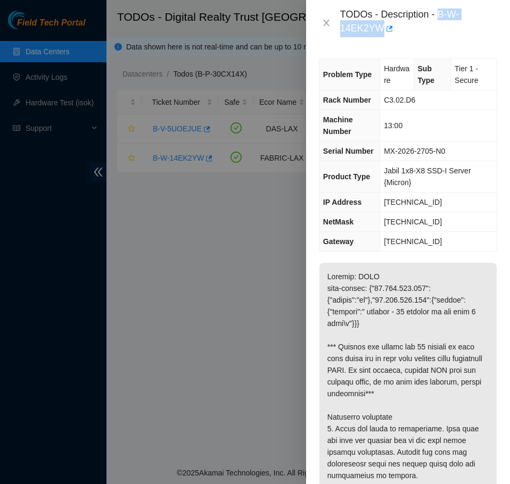
drag, startPoint x: 440, startPoint y: 14, endPoint x: 390, endPoint y: 38, distance: 55.2
click at [390, 38] on div "TODOs - Description - B-W-14EK2YW" at bounding box center [408, 23] width 204 height 46
copy div "B-W-14EK2YW"
drag, startPoint x: 326, startPoint y: 20, endPoint x: 323, endPoint y: 38, distance: 18.3
click at [326, 20] on icon "close" at bounding box center [326, 23] width 9 height 9
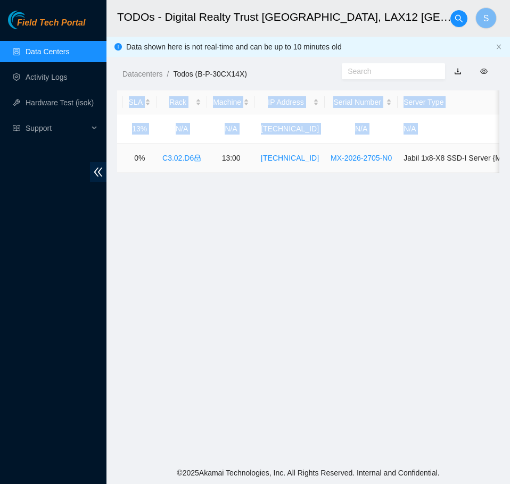
scroll to position [0, 414]
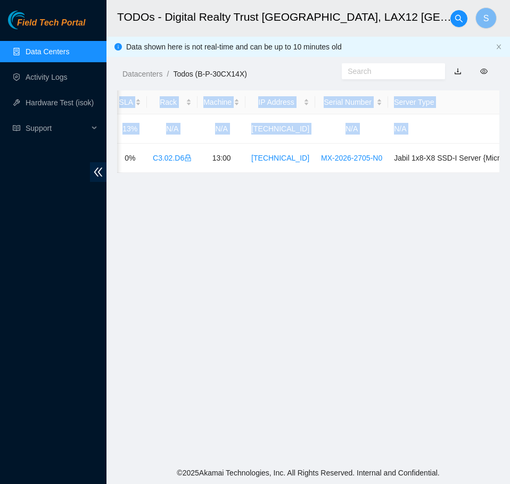
drag, startPoint x: 250, startPoint y: 155, endPoint x: 516, endPoint y: 161, distance: 265.6
click at [510, 161] on html "Field Tech Portal Data Centers Activity Logs Hardware Test (isok) Support TODOs…" at bounding box center [255, 242] width 510 height 484
copy table "Ticket Number Safe Ecor Name Region Name Priority Compute Score Age SLA Rack Ma…"
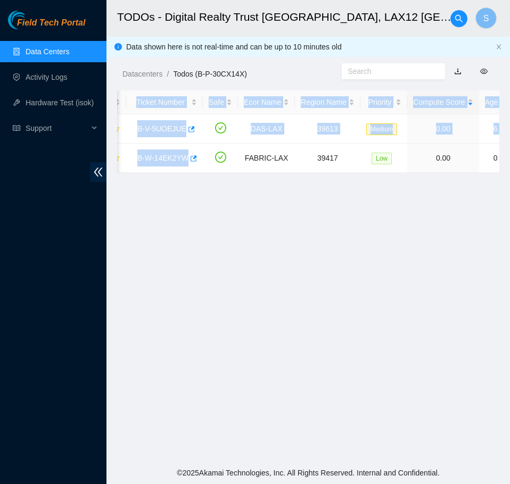
scroll to position [0, 5]
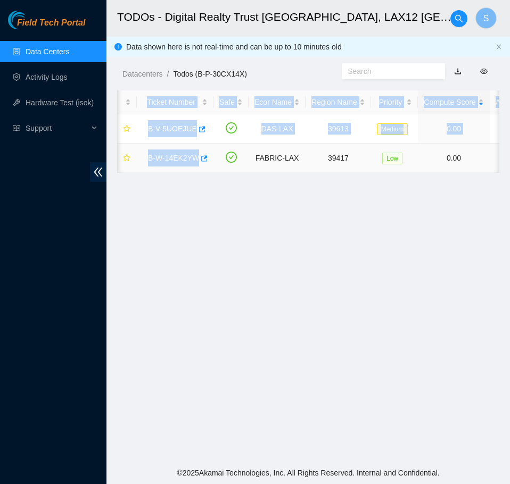
click at [172, 154] on link "B-W-14EK2YW" at bounding box center [173, 158] width 51 height 9
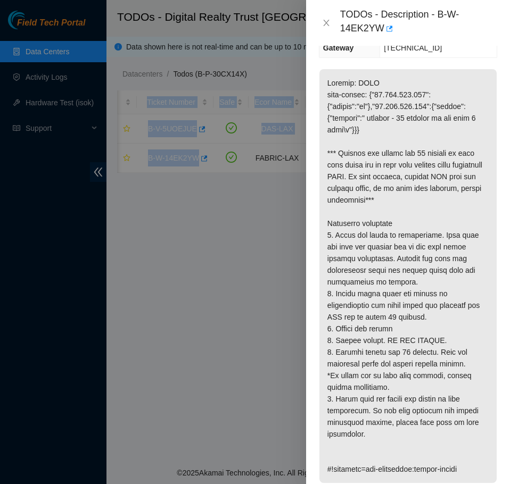
scroll to position [213, 0]
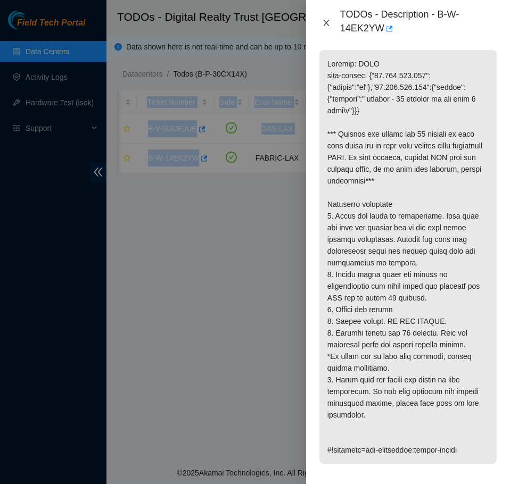
drag, startPoint x: 321, startPoint y: 23, endPoint x: 333, endPoint y: 27, distance: 12.8
click at [321, 23] on button "Close" at bounding box center [326, 23] width 15 height 10
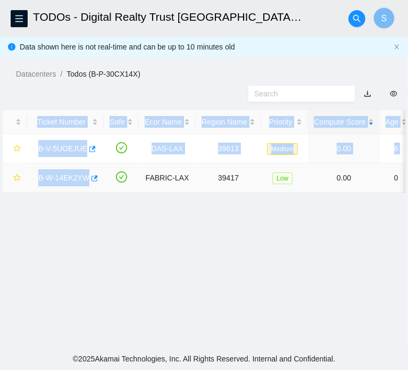
scroll to position [177, 0]
click at [62, 153] on link "B-V-5UOEJUE" at bounding box center [62, 148] width 49 height 9
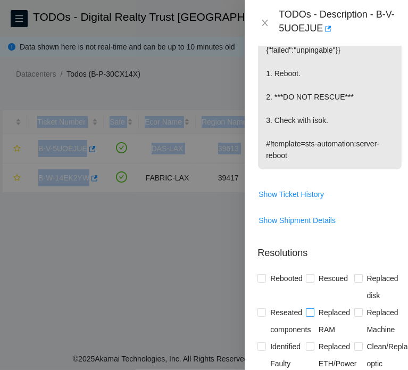
scroll to position [266, 0]
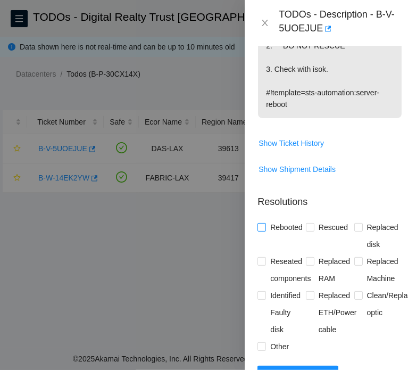
click at [270, 231] on span "Rebooted" at bounding box center [286, 227] width 41 height 17
click at [265, 230] on input "Rebooted" at bounding box center [261, 226] width 7 height 7
checkbox input "true"
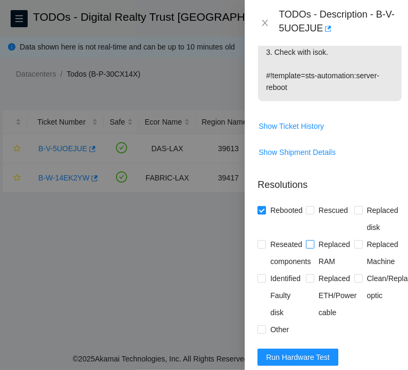
scroll to position [319, 0]
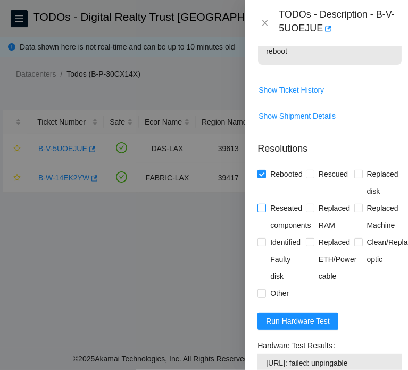
click at [281, 227] on span "Reseated components" at bounding box center [290, 217] width 49 height 34
click at [265, 211] on input "Reseated components" at bounding box center [261, 207] width 7 height 7
checkbox input "true"
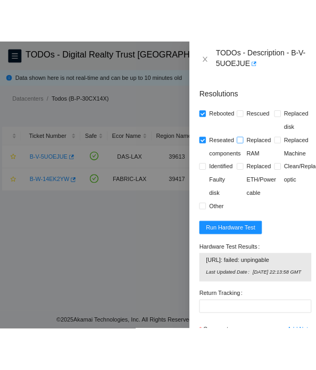
scroll to position [426, 0]
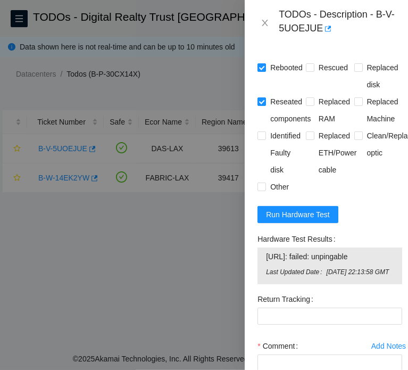
drag, startPoint x: 356, startPoint y: 293, endPoint x: 333, endPoint y: 264, distance: 37.5
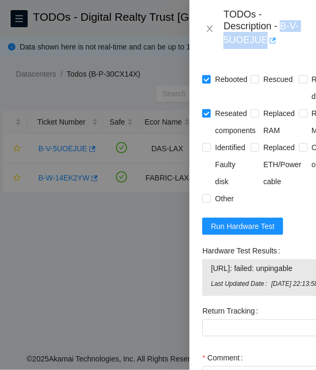
drag, startPoint x: 283, startPoint y: 28, endPoint x: 267, endPoint y: 44, distance: 23.0
click at [267, 44] on div "TODOs - Description - B-V-5UOEJUE" at bounding box center [263, 29] width 80 height 40
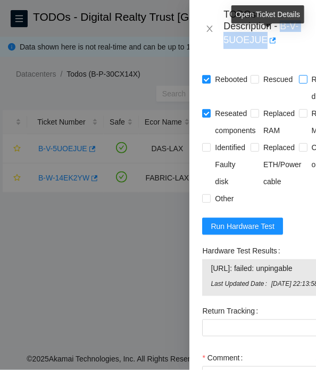
copy div "B-V-5UOEJUE"
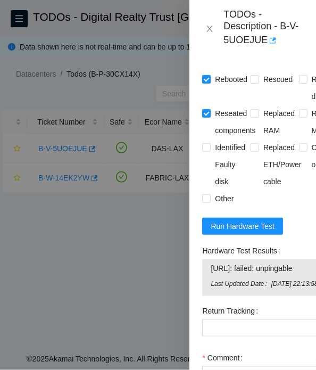
click at [144, 236] on div at bounding box center [158, 185] width 316 height 370
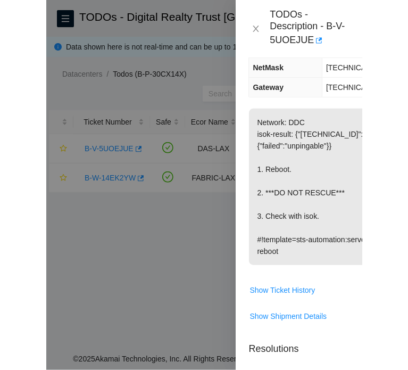
scroll to position [70, 0]
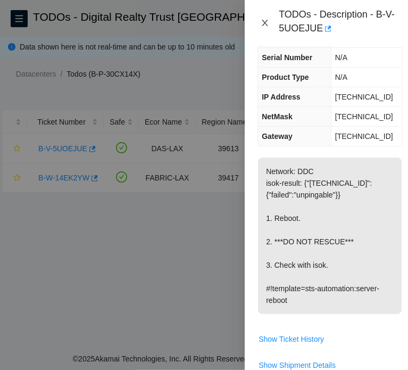
click at [263, 20] on icon "close" at bounding box center [265, 23] width 9 height 9
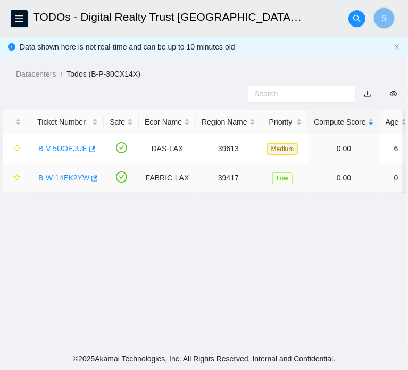
click at [66, 182] on link "B-W-14EK2YW" at bounding box center [63, 177] width 51 height 9
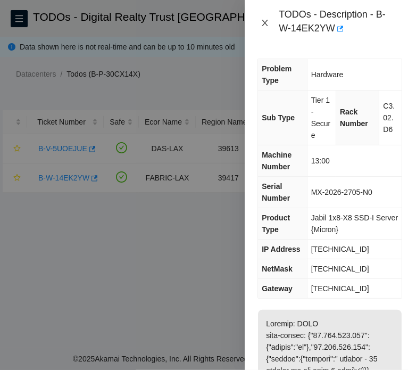
click at [263, 24] on icon "close" at bounding box center [265, 23] width 9 height 9
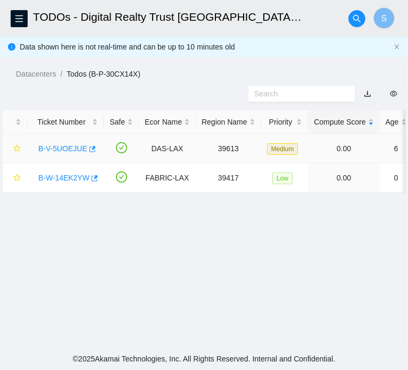
click at [62, 153] on link "B-V-5UOEJUE" at bounding box center [62, 148] width 49 height 9
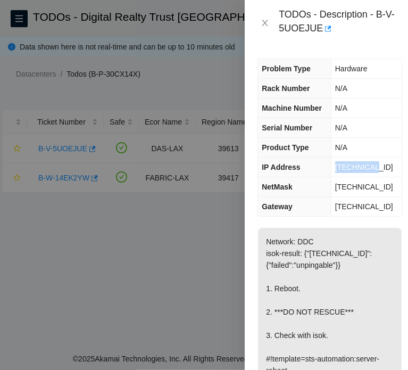
drag, startPoint x: 393, startPoint y: 162, endPoint x: 338, endPoint y: 165, distance: 54.9
click at [338, 165] on td "[TECHNICAL_ID]" at bounding box center [366, 168] width 71 height 20
copy span "[TECHNICAL_ID]"
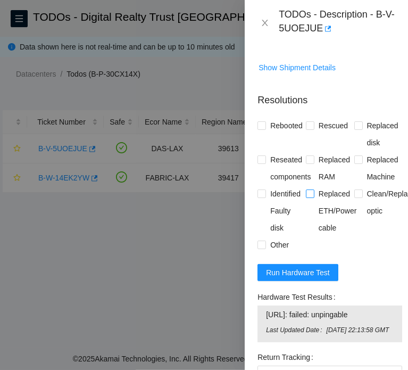
scroll to position [372, 0]
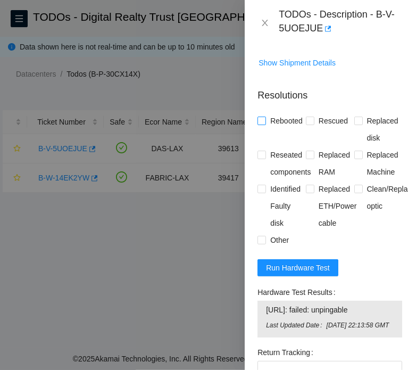
click at [281, 123] on span "Rebooted" at bounding box center [286, 120] width 41 height 17
click at [265, 123] on input "Rebooted" at bounding box center [261, 120] width 7 height 7
checkbox input "true"
click at [334, 122] on span "Rescued" at bounding box center [333, 120] width 38 height 17
click at [313, 122] on input "Rescued" at bounding box center [309, 120] width 7 height 7
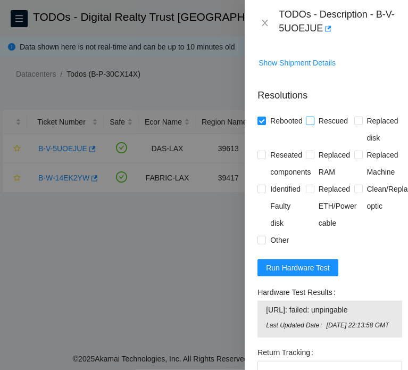
checkbox input "true"
click at [320, 270] on span "Run Hardware Test" at bounding box center [298, 268] width 64 height 12
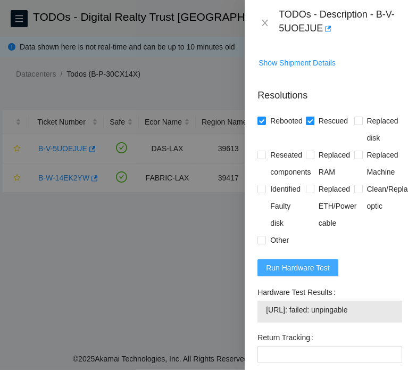
click at [286, 262] on span "Run Hardware Test" at bounding box center [298, 268] width 64 height 12
drag, startPoint x: 270, startPoint y: 155, endPoint x: 285, endPoint y: 169, distance: 21.1
click at [270, 155] on span "Reseated components" at bounding box center [290, 163] width 49 height 34
click at [265, 155] on input "Reseated components" at bounding box center [261, 154] width 7 height 7
checkbox input "true"
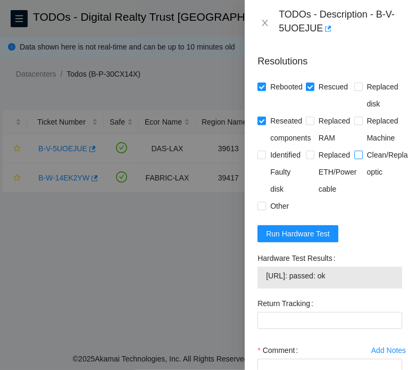
scroll to position [479, 0]
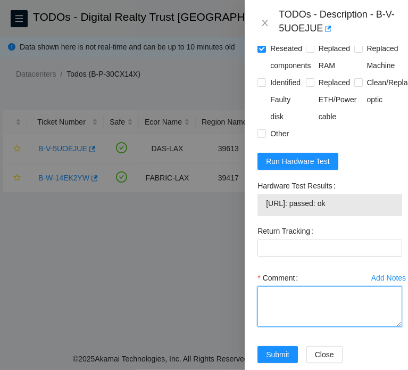
click at [332, 305] on textarea "Comment" at bounding box center [330, 306] width 145 height 40
paste textarea "B-V-5UOEJUE DAS-LAX 39613 Medium 0.00 6 13% C3.02.J6 Machine Number 13 [TECHNIC…"
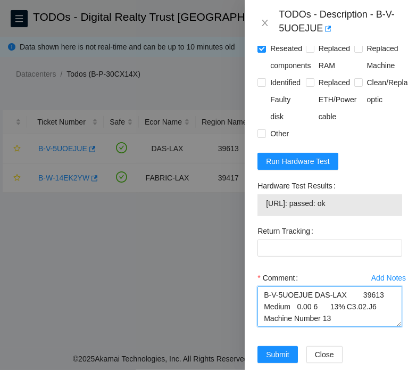
scroll to position [231, 0]
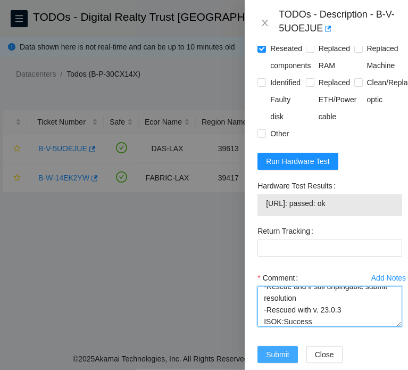
type textarea "B-V-5UOEJUE DAS-LAX 39613 Medium 0.00 6 13% C3.02.J6 Machine Number 13 [TECHNIC…"
click at [283, 349] on span "Submit" at bounding box center [277, 355] width 23 height 12
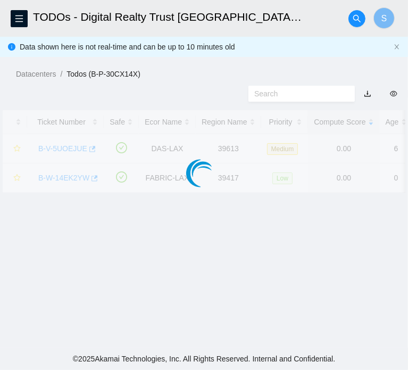
scroll to position [270, 0]
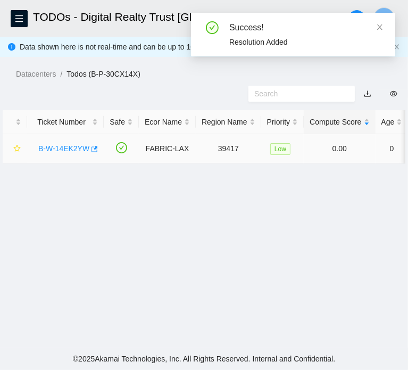
click at [64, 153] on link "B-W-14EK2YW" at bounding box center [63, 148] width 51 height 9
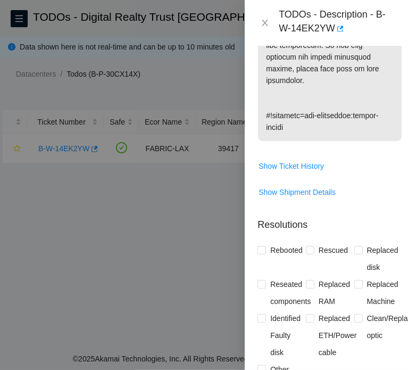
scroll to position [725, 0]
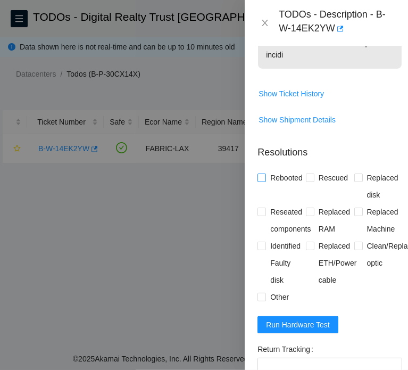
click at [281, 169] on span "Rebooted" at bounding box center [286, 177] width 41 height 17
click at [265, 173] on input "Rebooted" at bounding box center [261, 176] width 7 height 7
checkbox input "true"
click at [292, 205] on span "Reseated components" at bounding box center [290, 220] width 49 height 34
click at [265, 208] on input "Reseated components" at bounding box center [261, 211] width 7 height 7
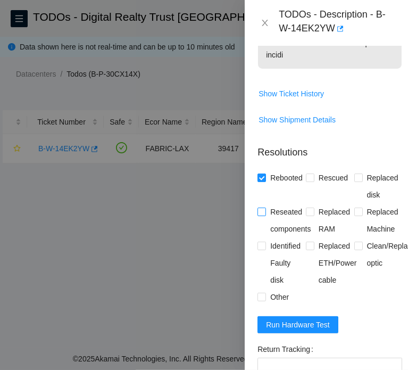
checkbox input "true"
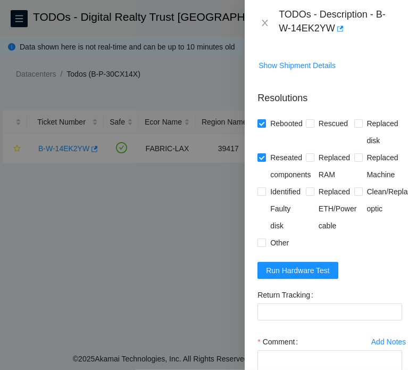
scroll to position [759, 0]
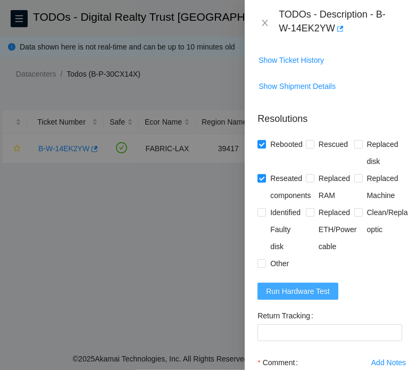
click at [300, 285] on span "Run Hardware Test" at bounding box center [298, 291] width 64 height 12
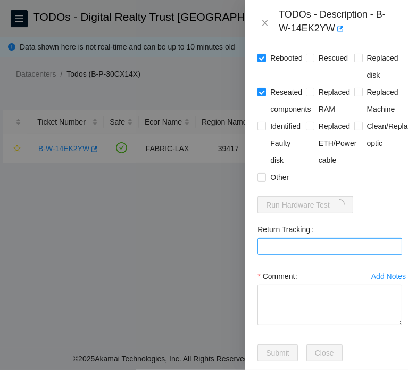
scroll to position [865, 0]
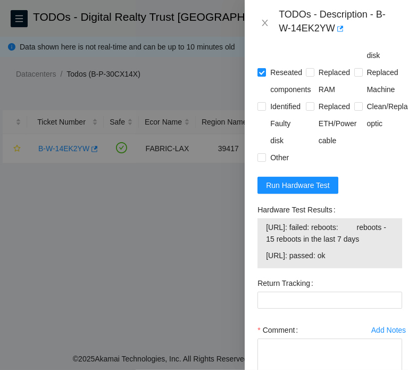
drag, startPoint x: 293, startPoint y: 238, endPoint x: 266, endPoint y: 214, distance: 35.8
click at [266, 221] on span "[URL]: failed: reboots: reboots - 15 reboots in the last 7 days" at bounding box center [330, 232] width 128 height 23
copy span "[URL]: failed: reboots: reboots - 15 reboots in the last 7 days"
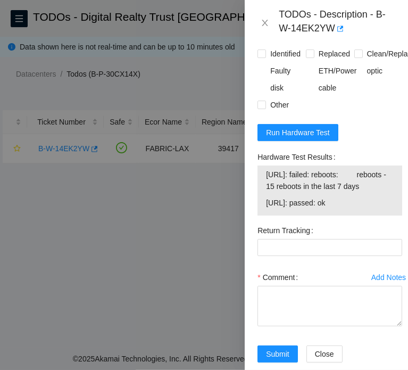
scroll to position [950, 0]
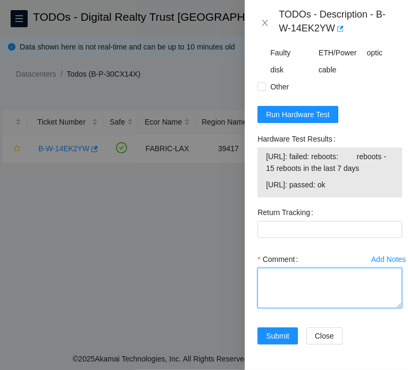
click at [320, 268] on textarea "Comment" at bounding box center [330, 288] width 145 height 40
paste textarea "B-W-14EK2YW FABRIC-LAX 39417 Low 0.00 0 0% C3.02.D6 13:00 [TECHNICAL_ID] MX-202…"
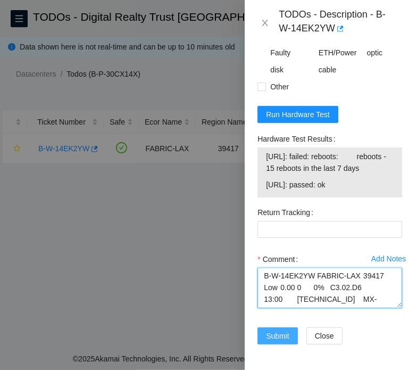
type textarea "B-W-14EK2YW FABRIC-LAX 39417 Low 0.00 0 0% C3.02.D6 13:00 [TECHNICAL_ID] MX-202…"
click at [285, 330] on span "Submit" at bounding box center [277, 336] width 23 height 12
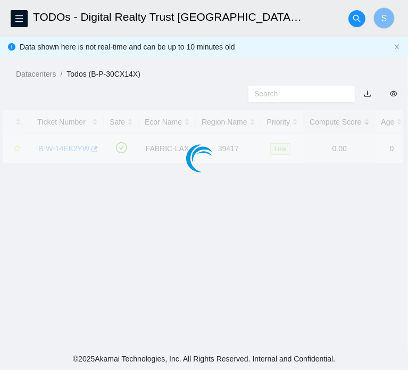
scroll to position [304, 0]
